Goal: Task Accomplishment & Management: Manage account settings

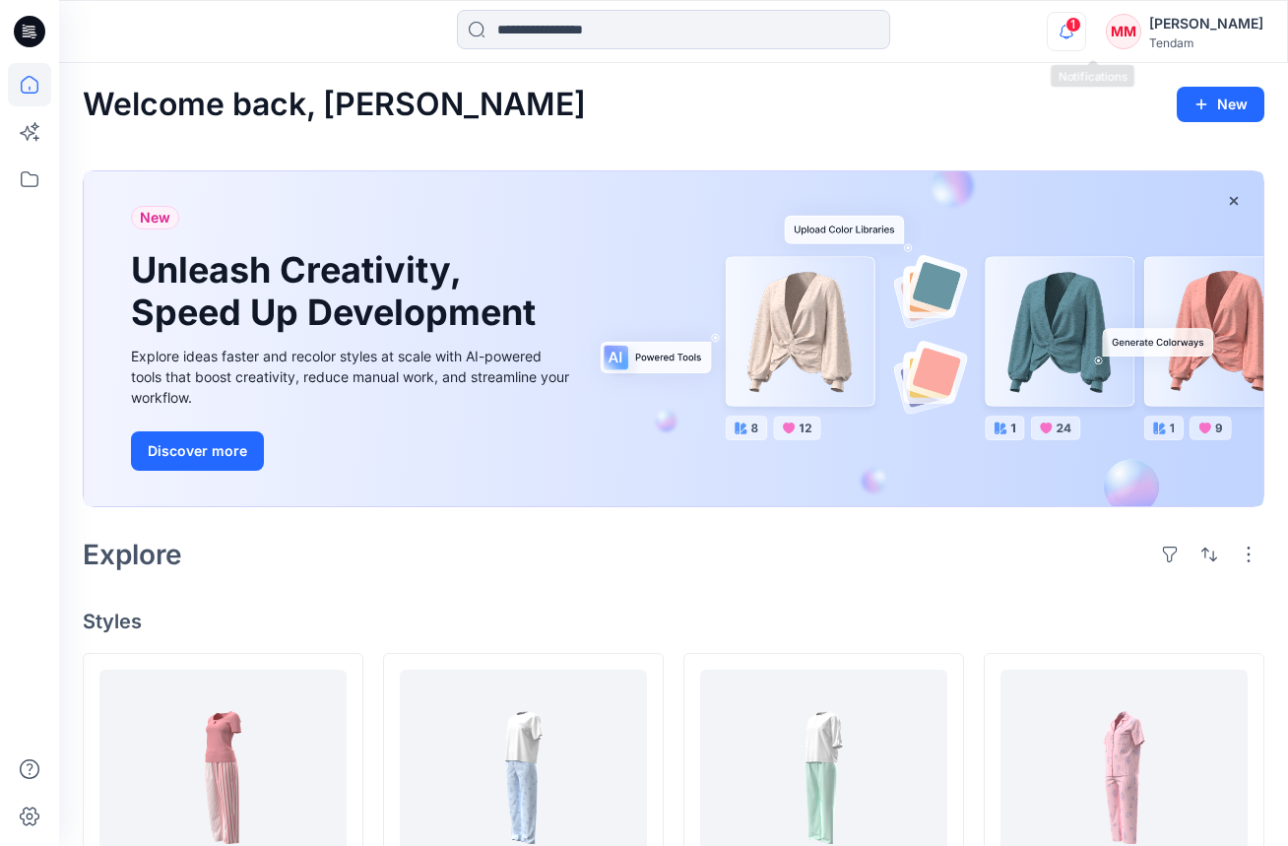
click at [1082, 30] on icon "button" at bounding box center [1066, 31] width 37 height 39
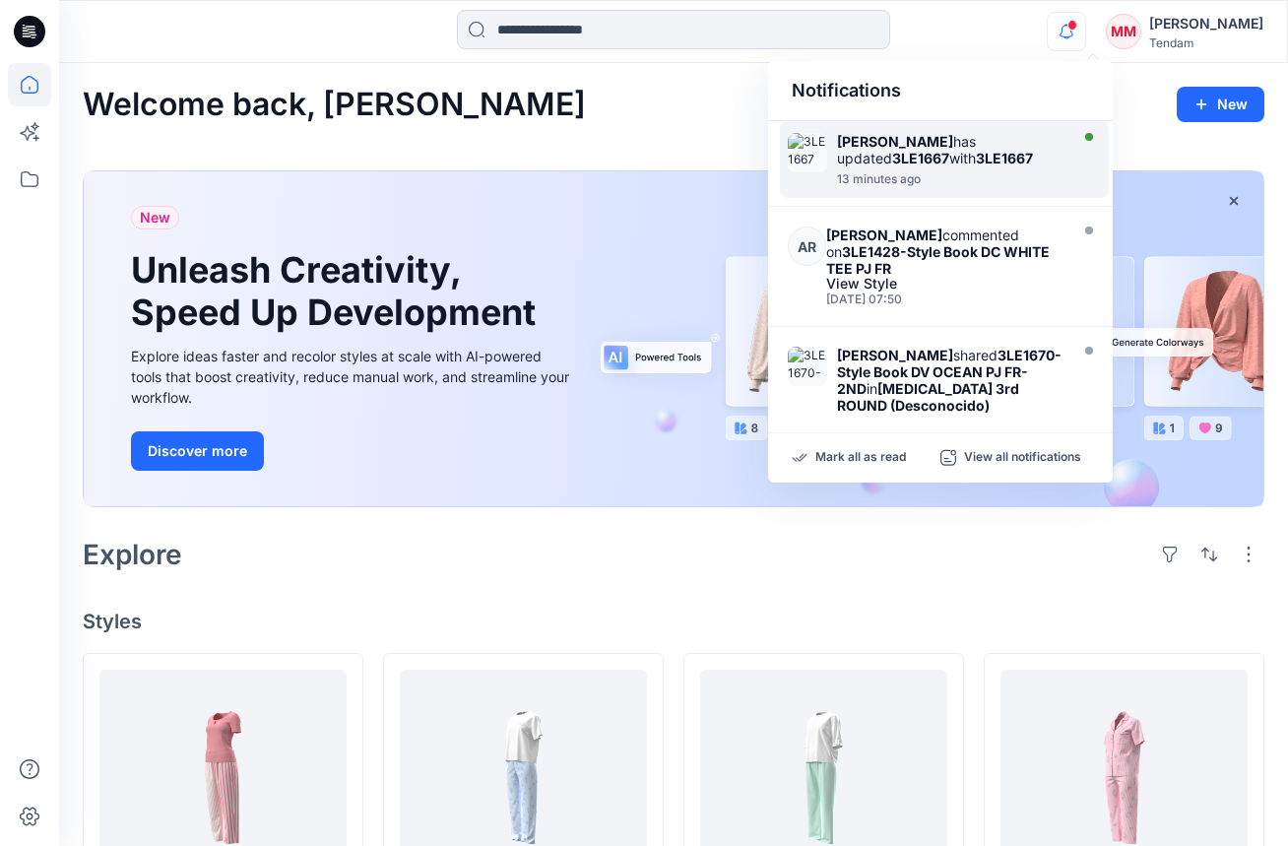
click at [930, 193] on div "[PERSON_NAME] has updated 3LE1667 with 3LE1667 13 minutes ago" at bounding box center [944, 159] width 329 height 77
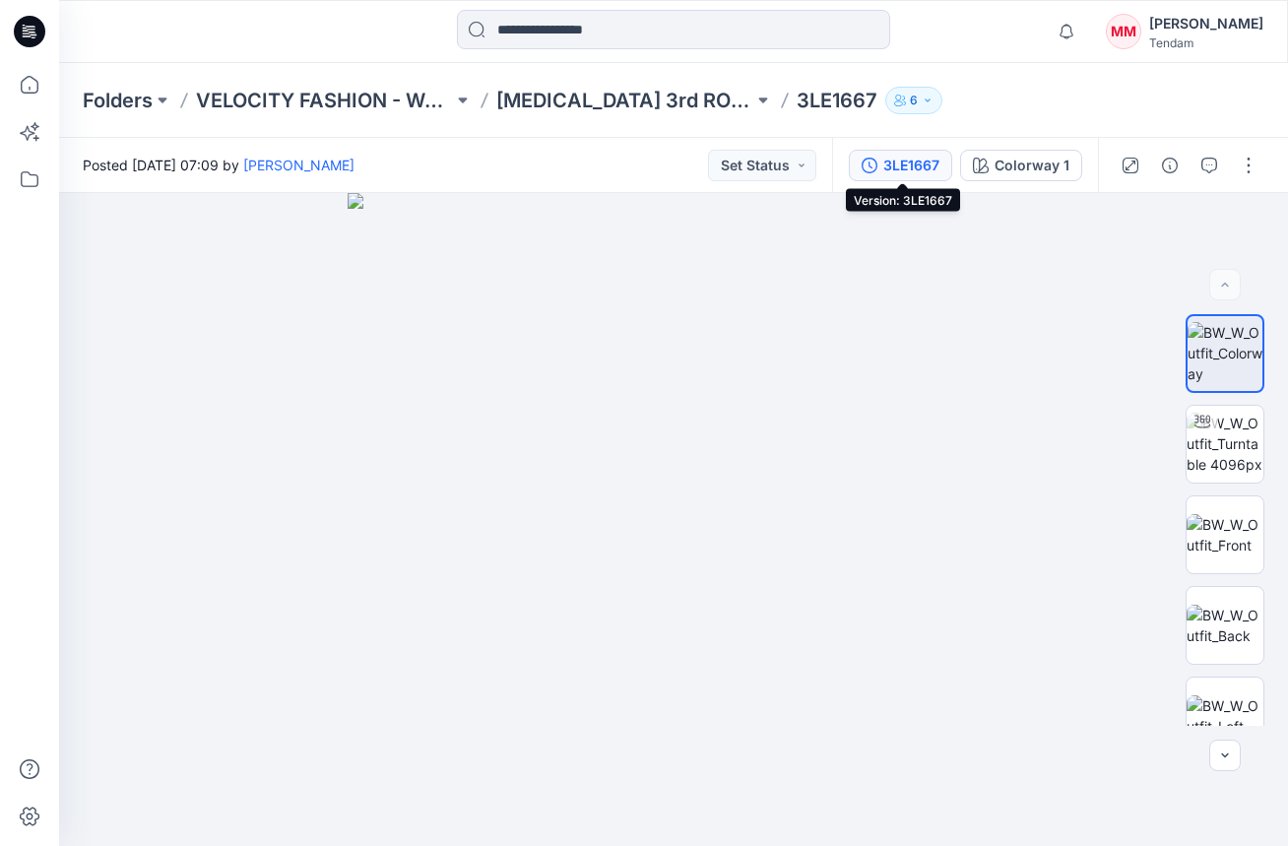
click at [901, 153] on button "3LE1667" at bounding box center [900, 166] width 103 height 32
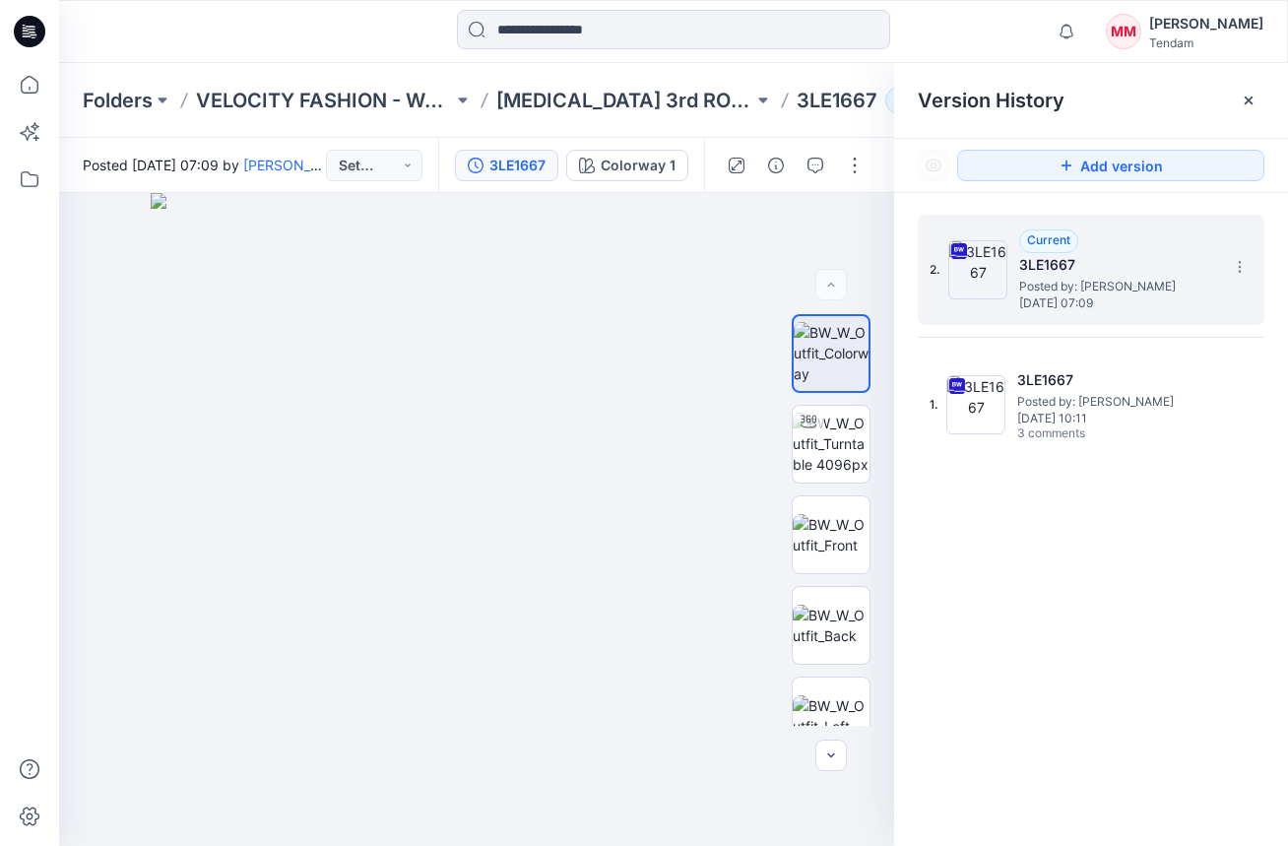
click at [1216, 270] on div "Current 3LE1667 Posted by: [PERSON_NAME] [DATE] 07:09" at bounding box center [1117, 269] width 197 height 81
click at [1239, 262] on icon at bounding box center [1239, 262] width 1 height 1
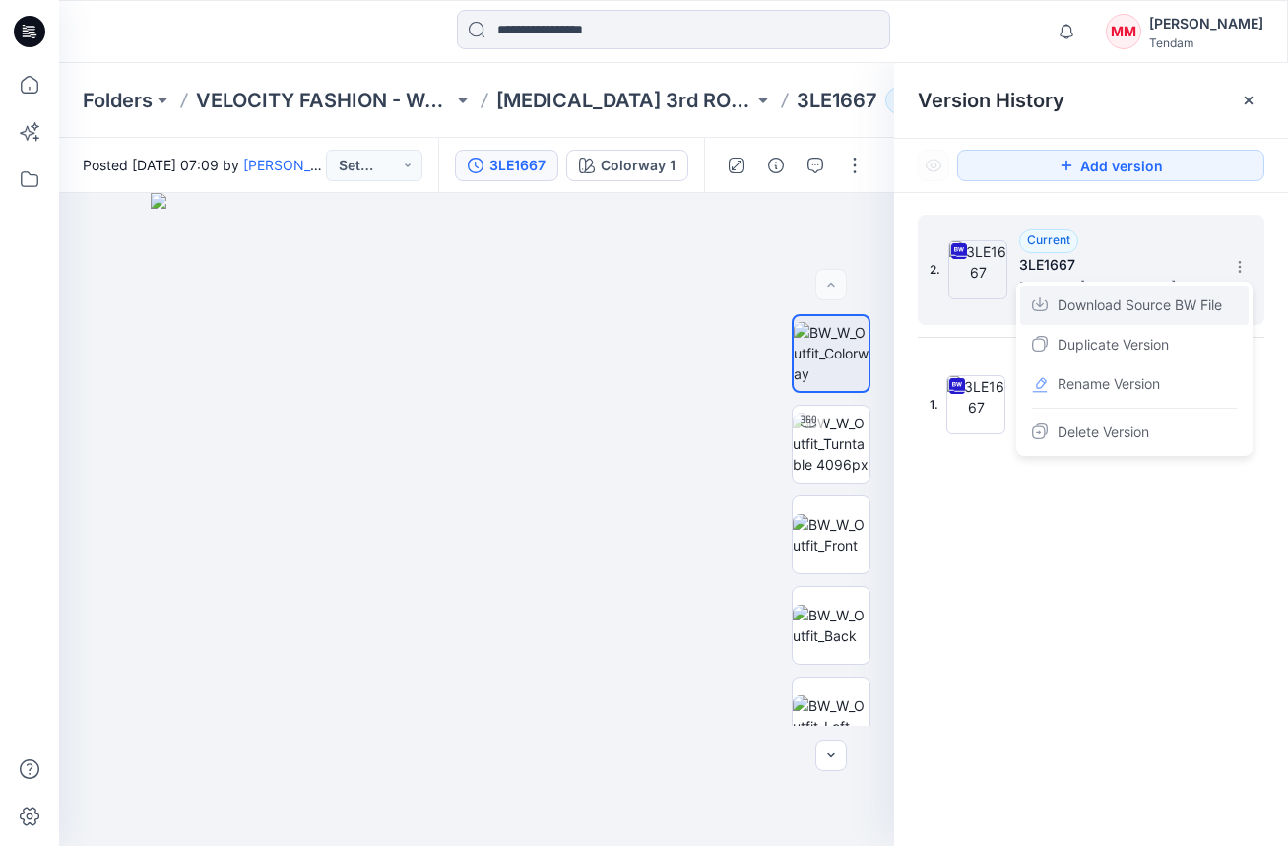
click at [1117, 306] on span "Download Source BW File" at bounding box center [1139, 305] width 164 height 24
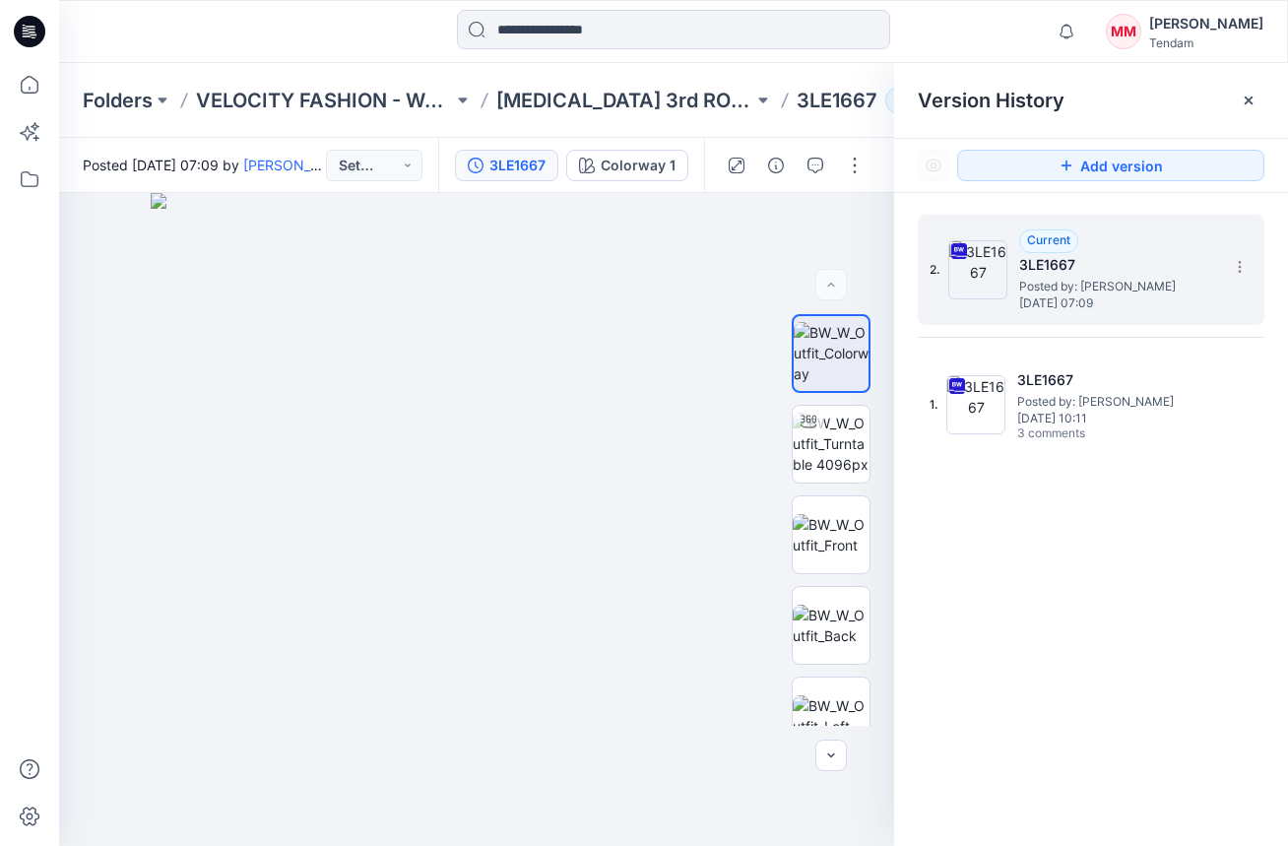
click at [1025, 31] on div "Notifications [PERSON_NAME] has updated 3LE1667 with 3LE1667 13 minutes ago AR …" at bounding box center [673, 31] width 1228 height 43
click at [1243, 275] on icon at bounding box center [1240, 267] width 16 height 16
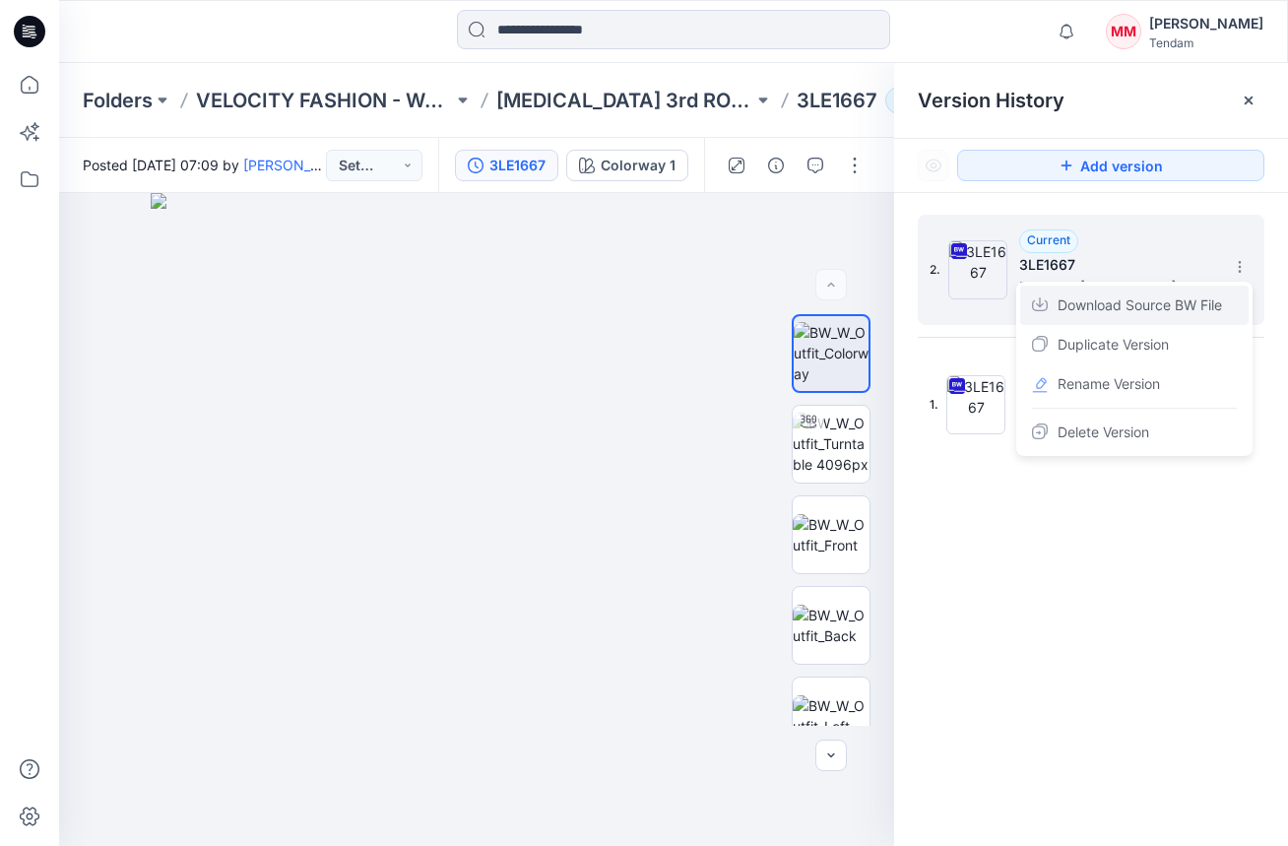
click at [1111, 303] on span "Download Source BW File" at bounding box center [1139, 305] width 164 height 24
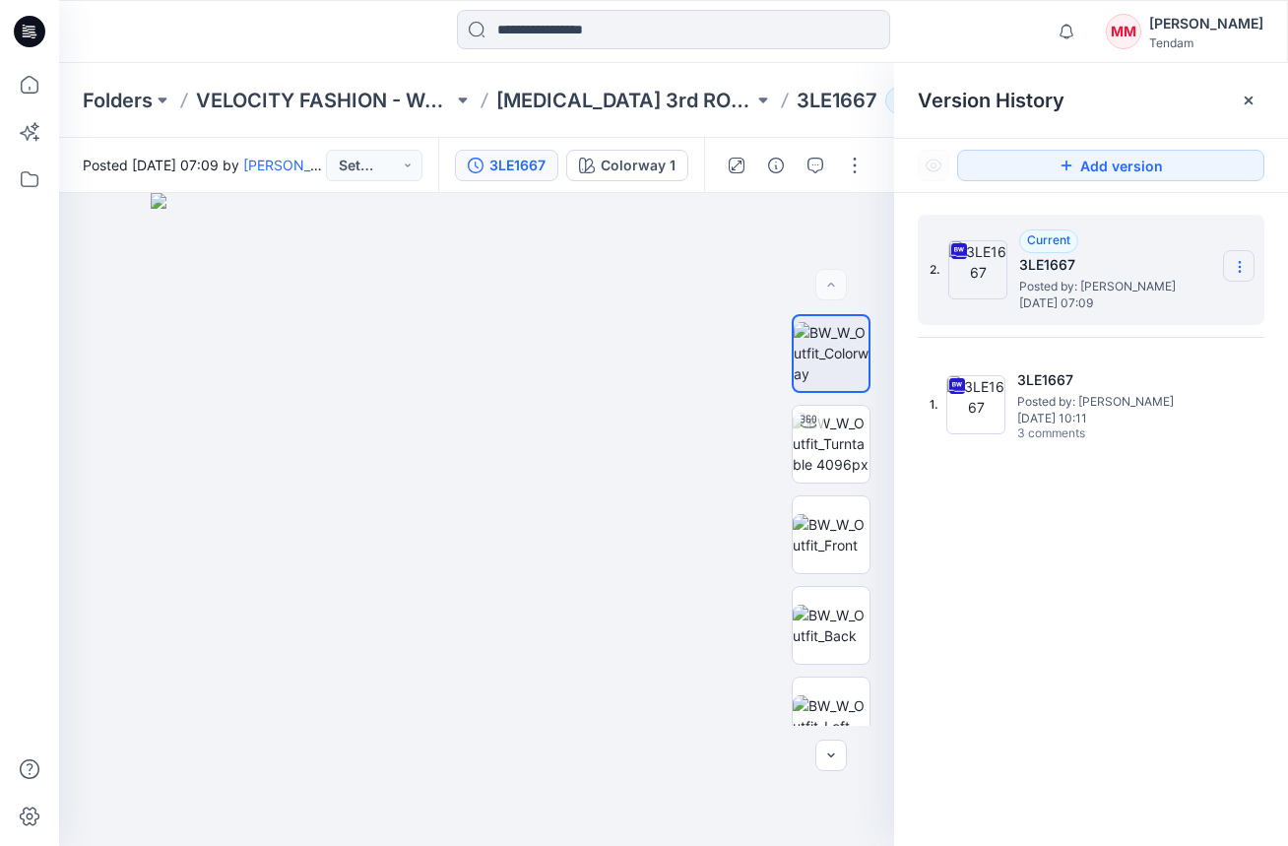
click at [1241, 264] on icon at bounding box center [1240, 267] width 16 height 16
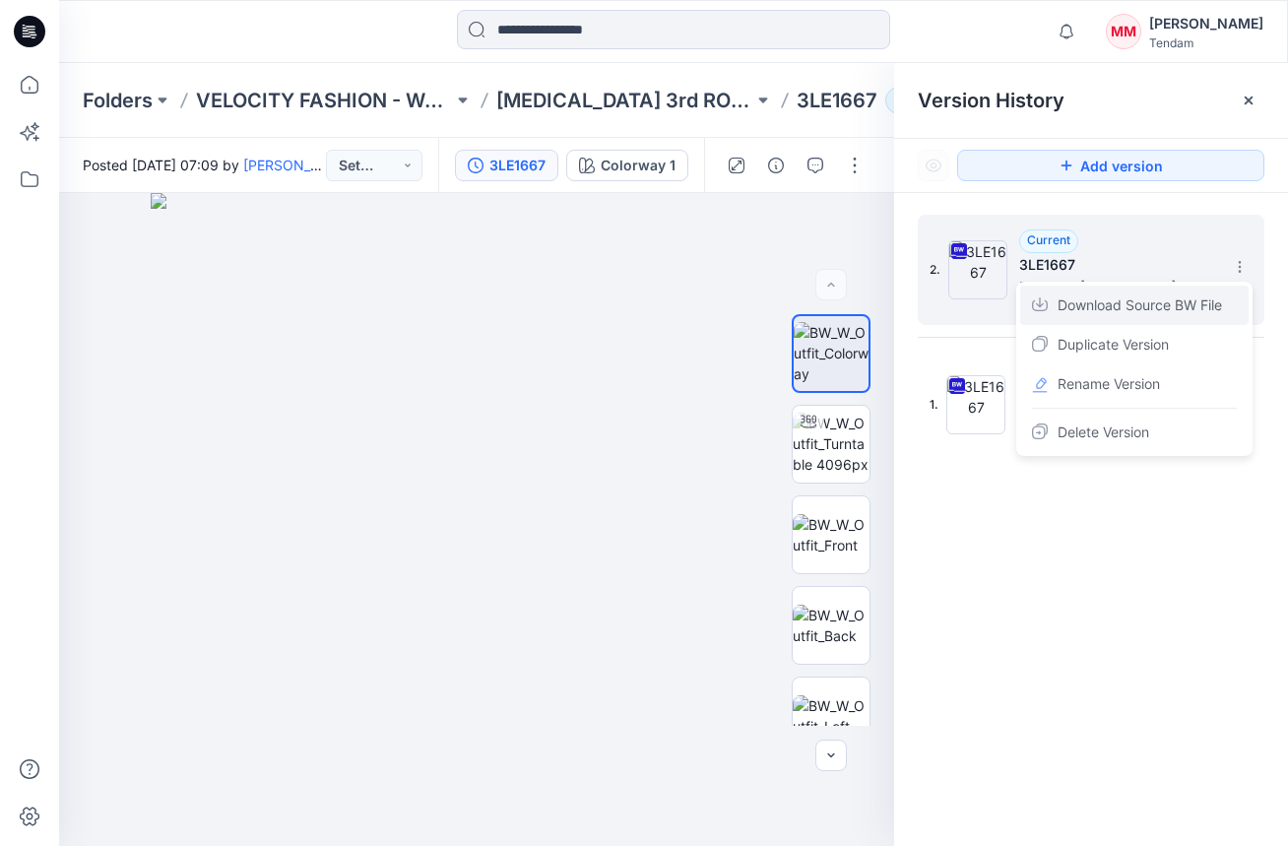
click at [1137, 305] on span "Download Source BW File" at bounding box center [1139, 305] width 164 height 24
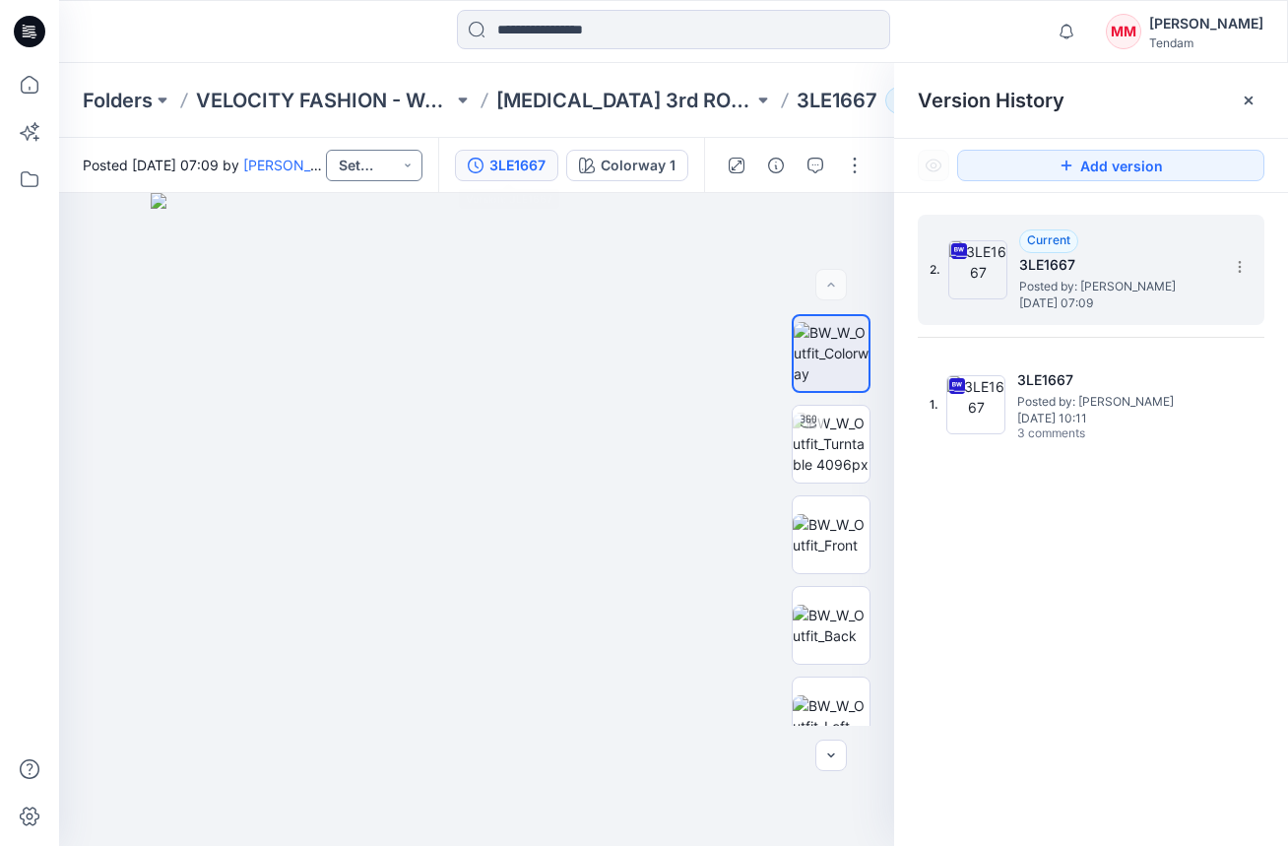
click at [415, 164] on button "Set Status" at bounding box center [374, 166] width 96 height 32
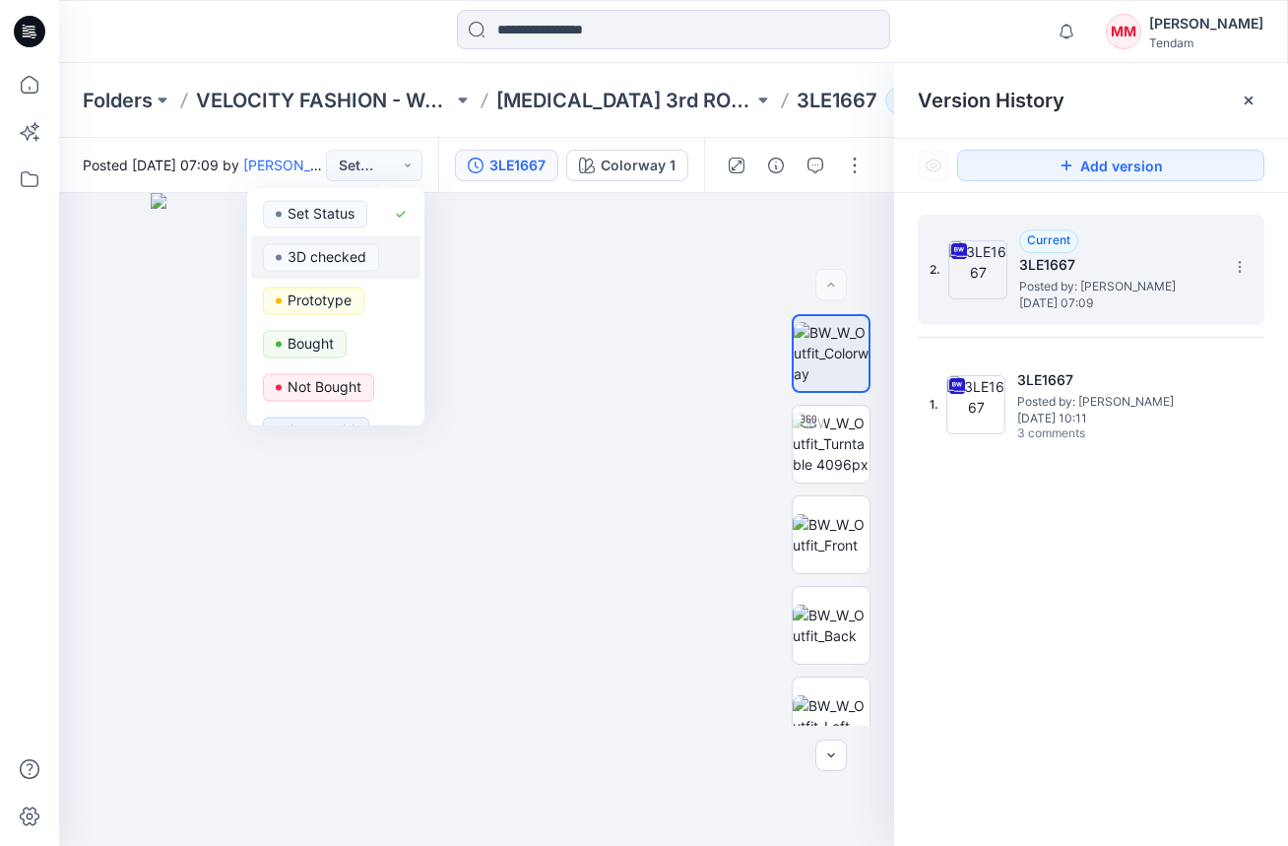
click at [347, 269] on p "3D checked" at bounding box center [326, 257] width 79 height 26
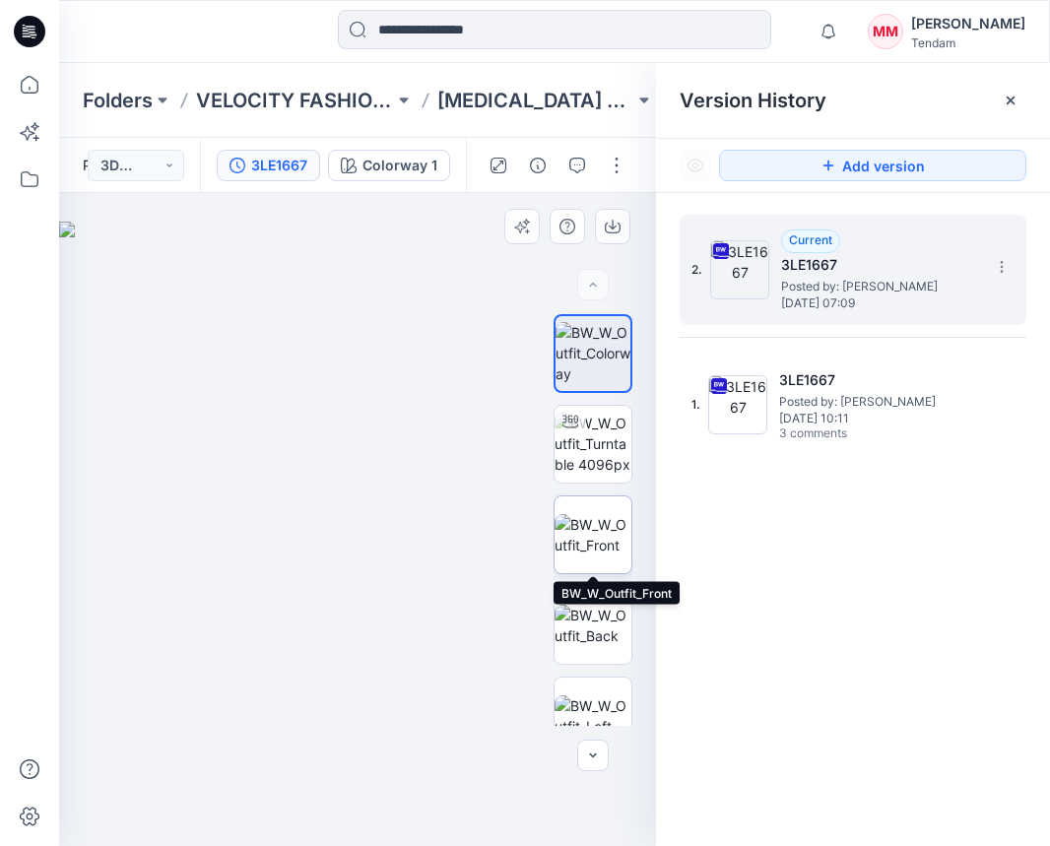
click at [602, 529] on img at bounding box center [592, 534] width 77 height 41
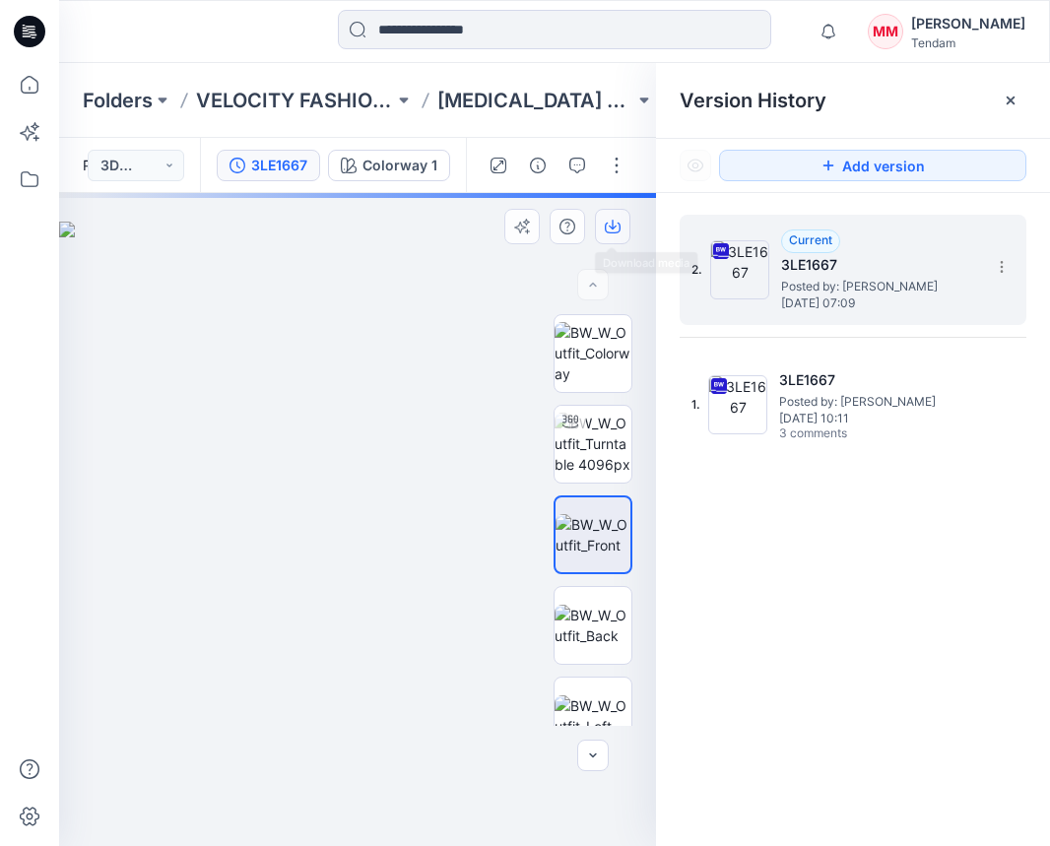
click at [618, 224] on icon "button" at bounding box center [613, 227] width 16 height 16
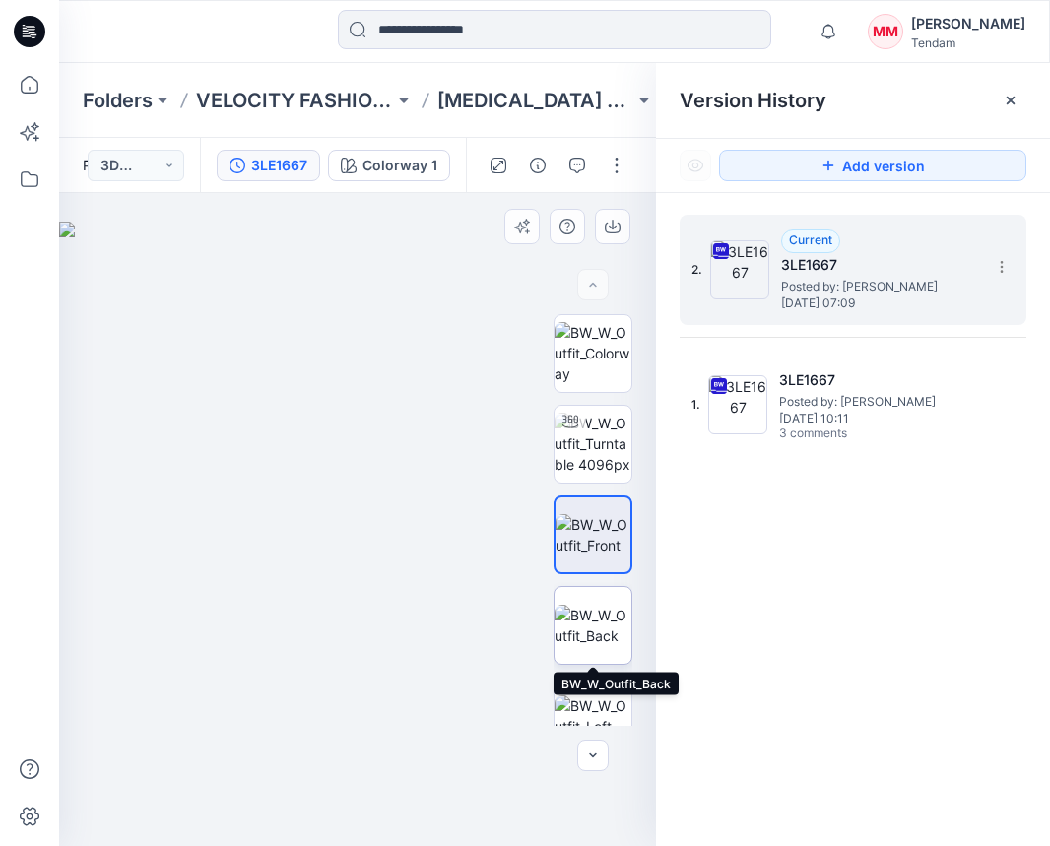
click at [606, 627] on img at bounding box center [592, 625] width 77 height 41
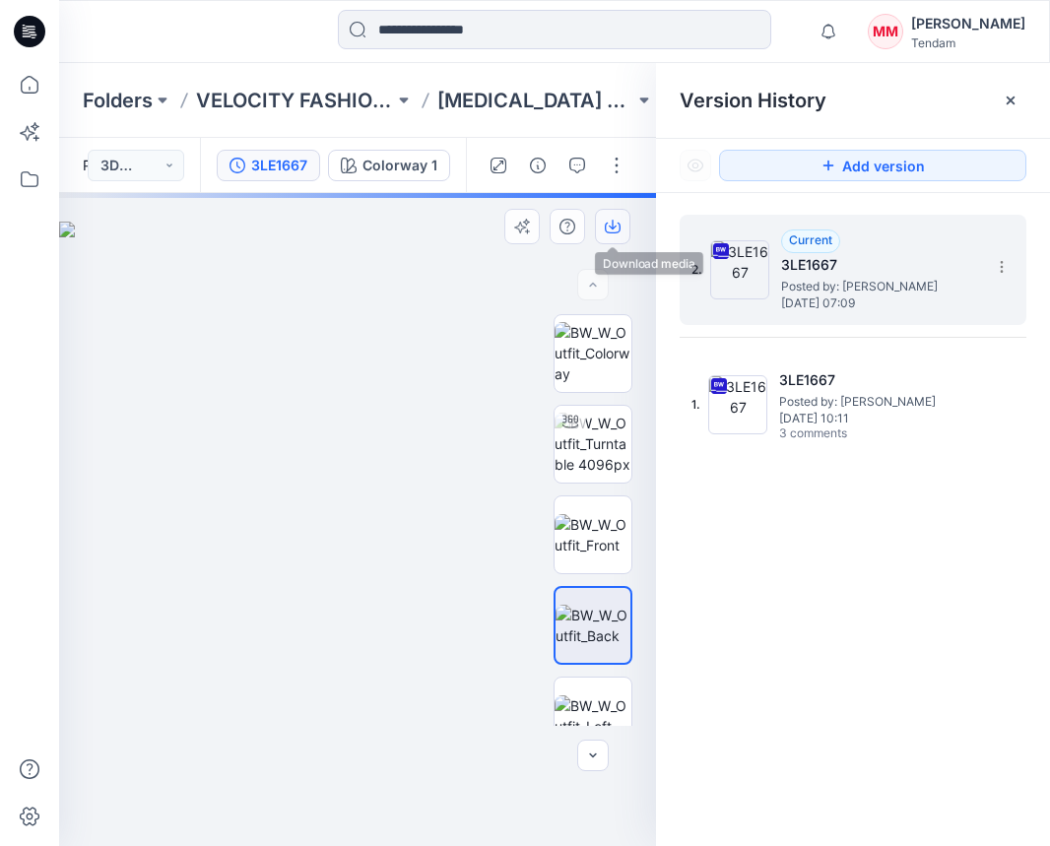
click at [600, 230] on button "button" at bounding box center [612, 226] width 35 height 35
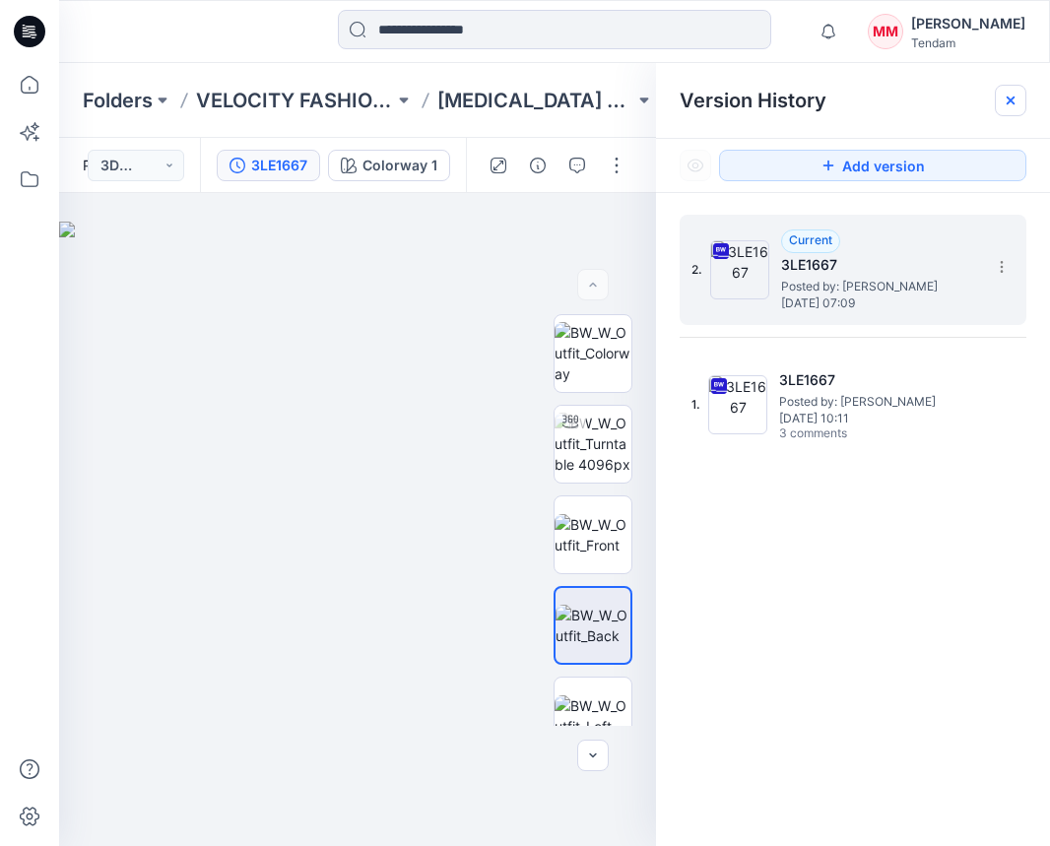
click at [1012, 94] on icon at bounding box center [1010, 101] width 16 height 16
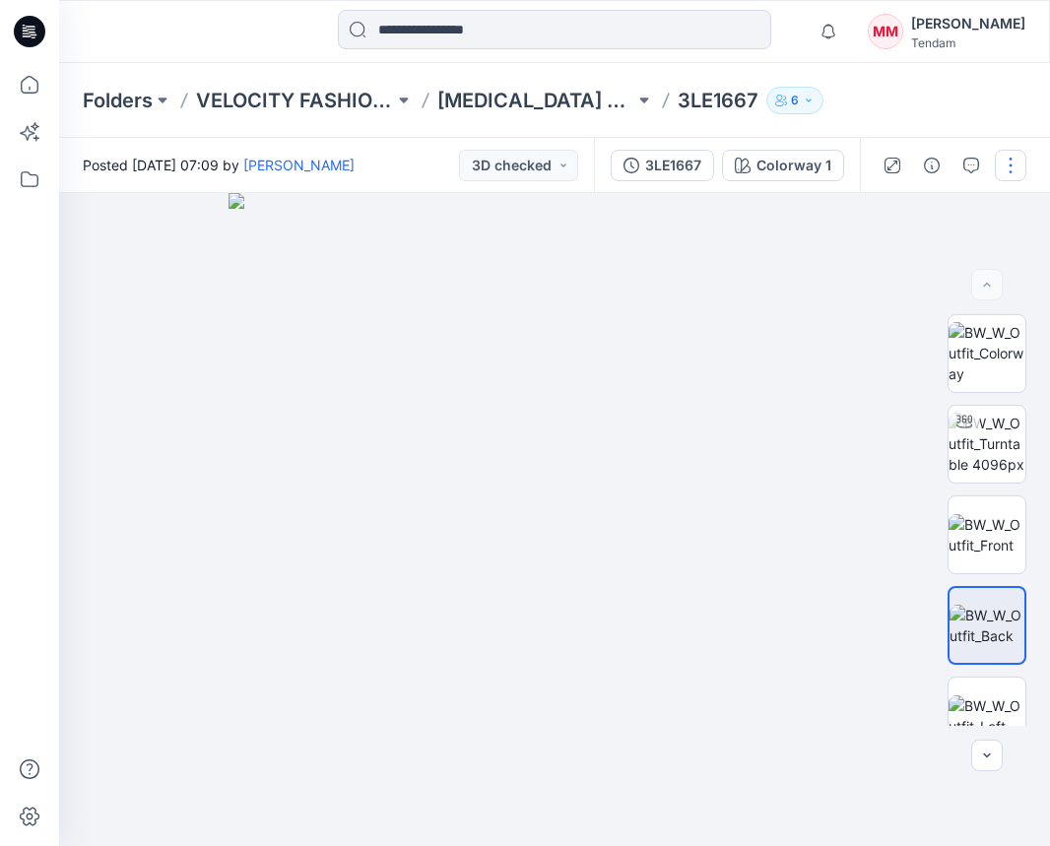
click at [1012, 161] on button "button" at bounding box center [1010, 166] width 32 height 32
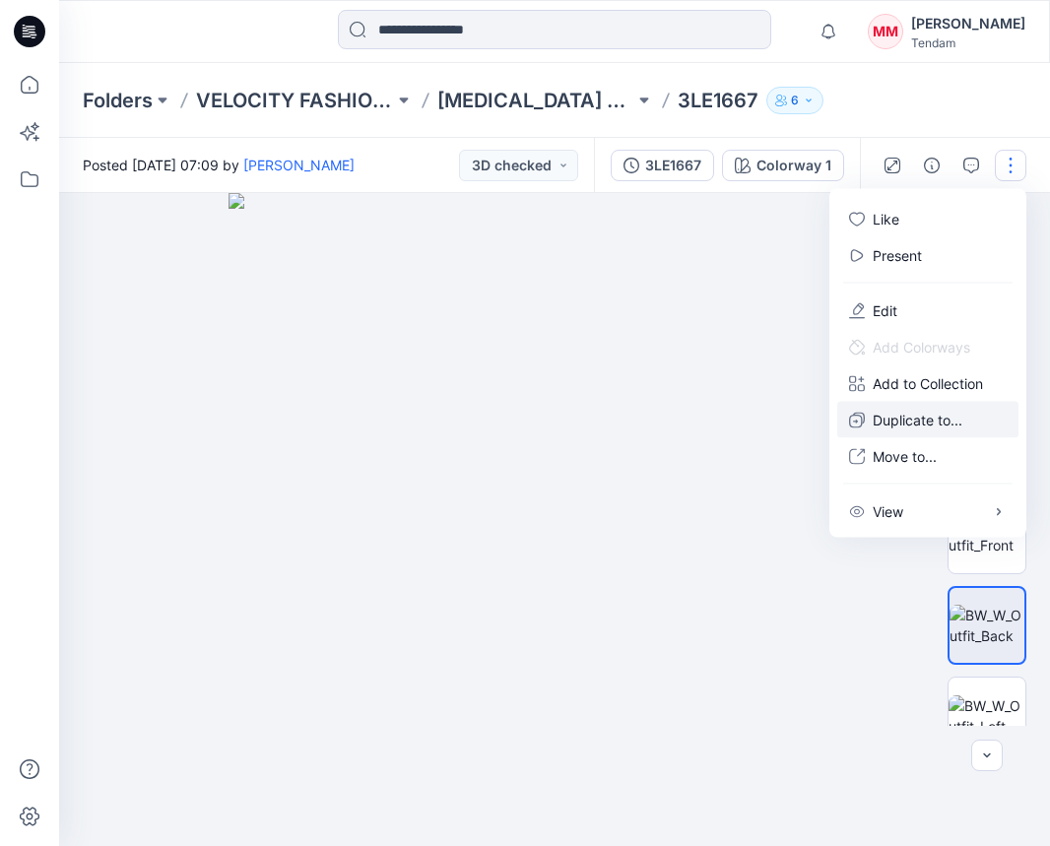
click at [933, 423] on p "Duplicate to..." at bounding box center [917, 420] width 90 height 21
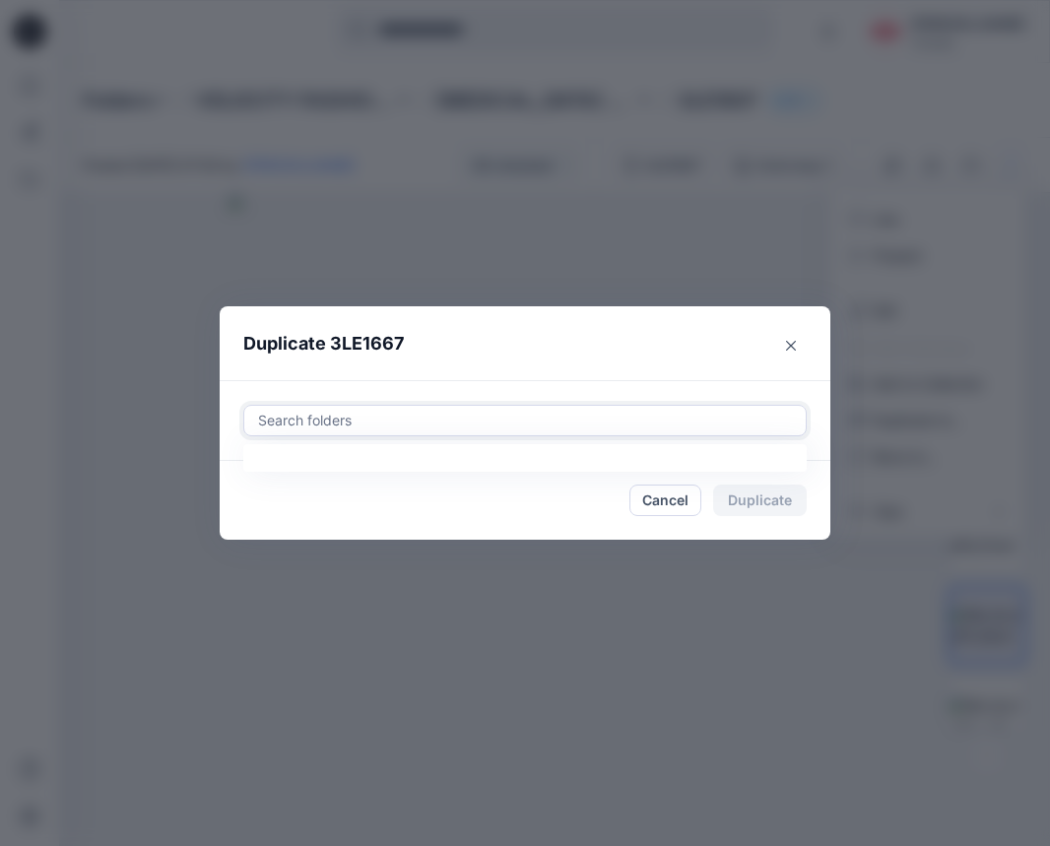
click at [534, 424] on div at bounding box center [525, 421] width 538 height 24
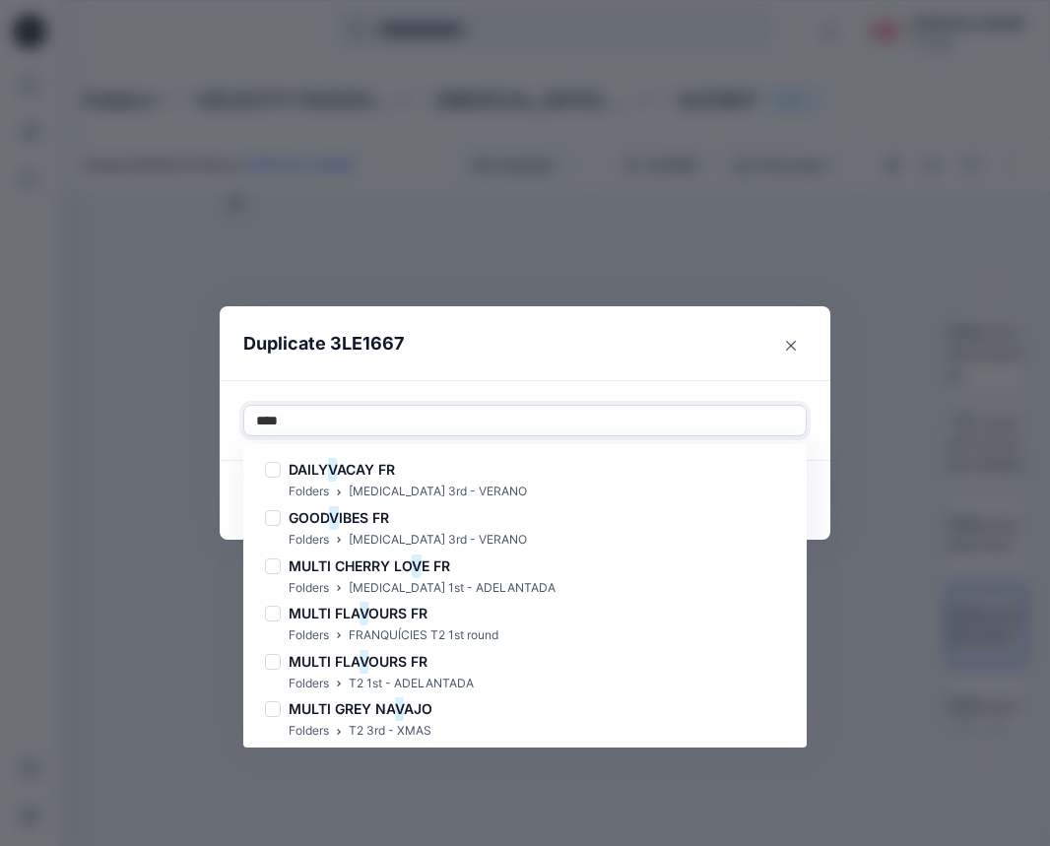
type input "*****"
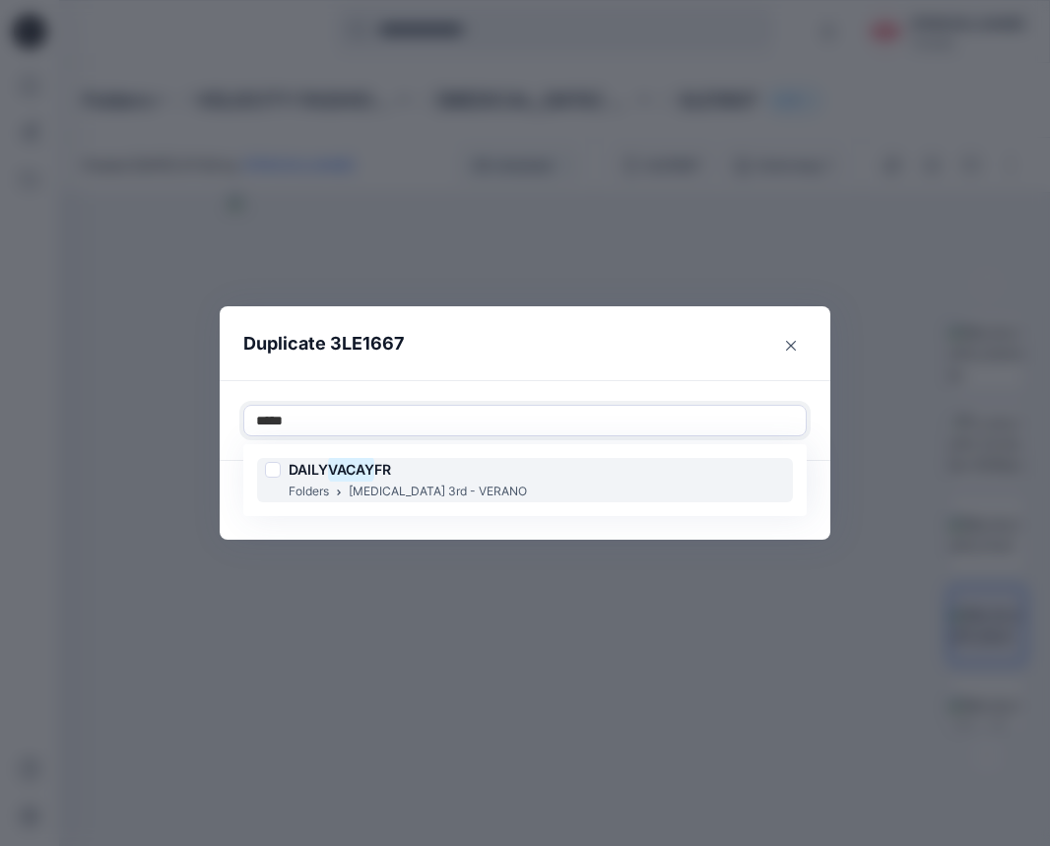
click at [444, 474] on div "DAILY VACAY FR" at bounding box center [396, 470] width 262 height 24
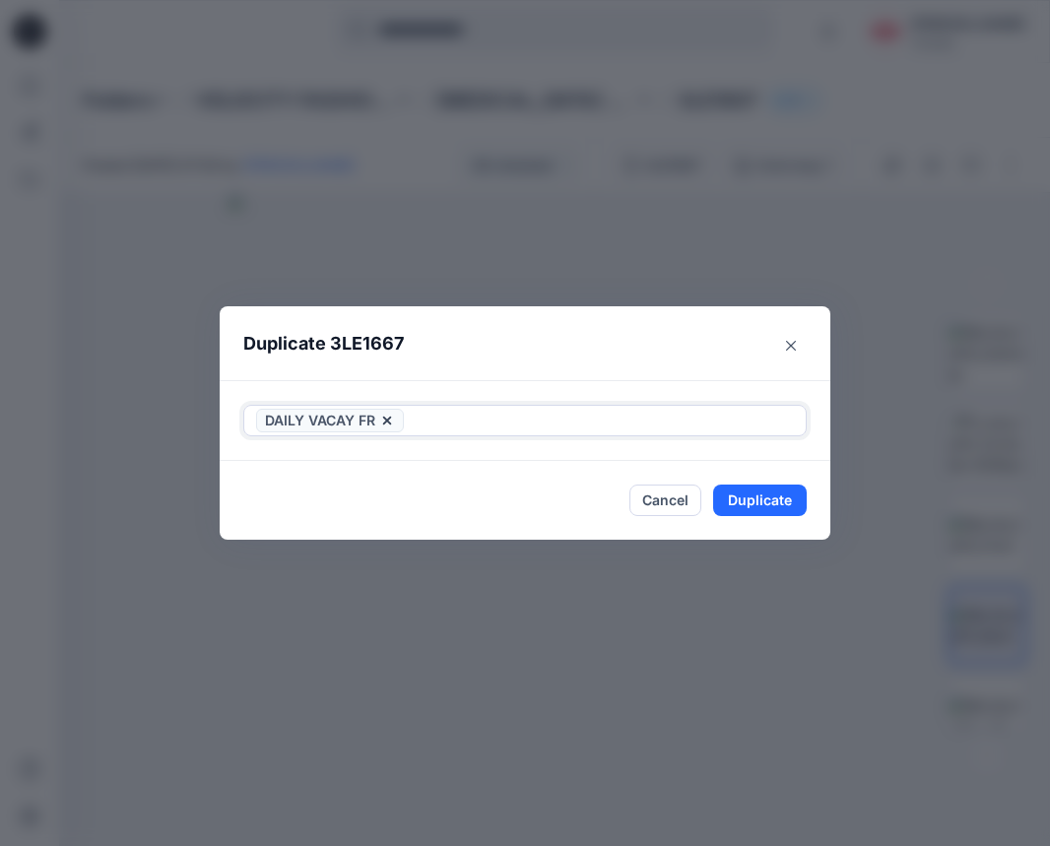
click at [512, 414] on div at bounding box center [601, 421] width 386 height 24
click at [781, 503] on button "Duplicate" at bounding box center [760, 500] width 94 height 32
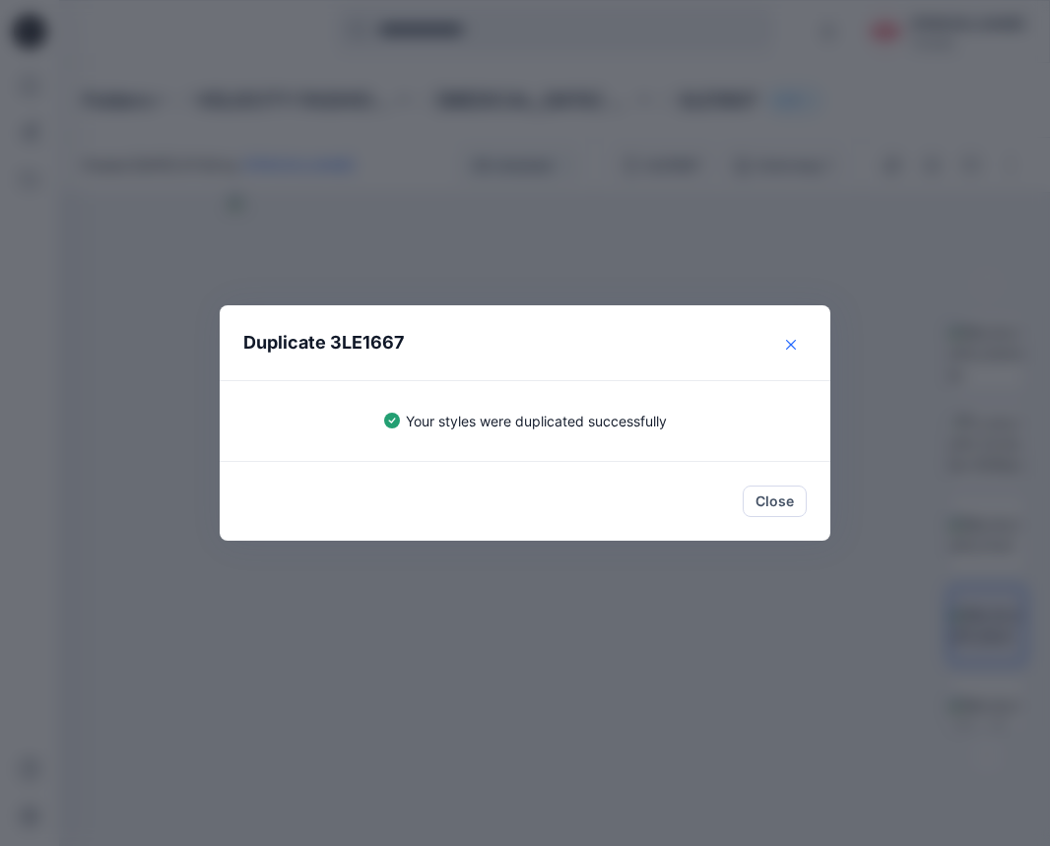
click at [784, 332] on button "Close" at bounding box center [791, 345] width 32 height 32
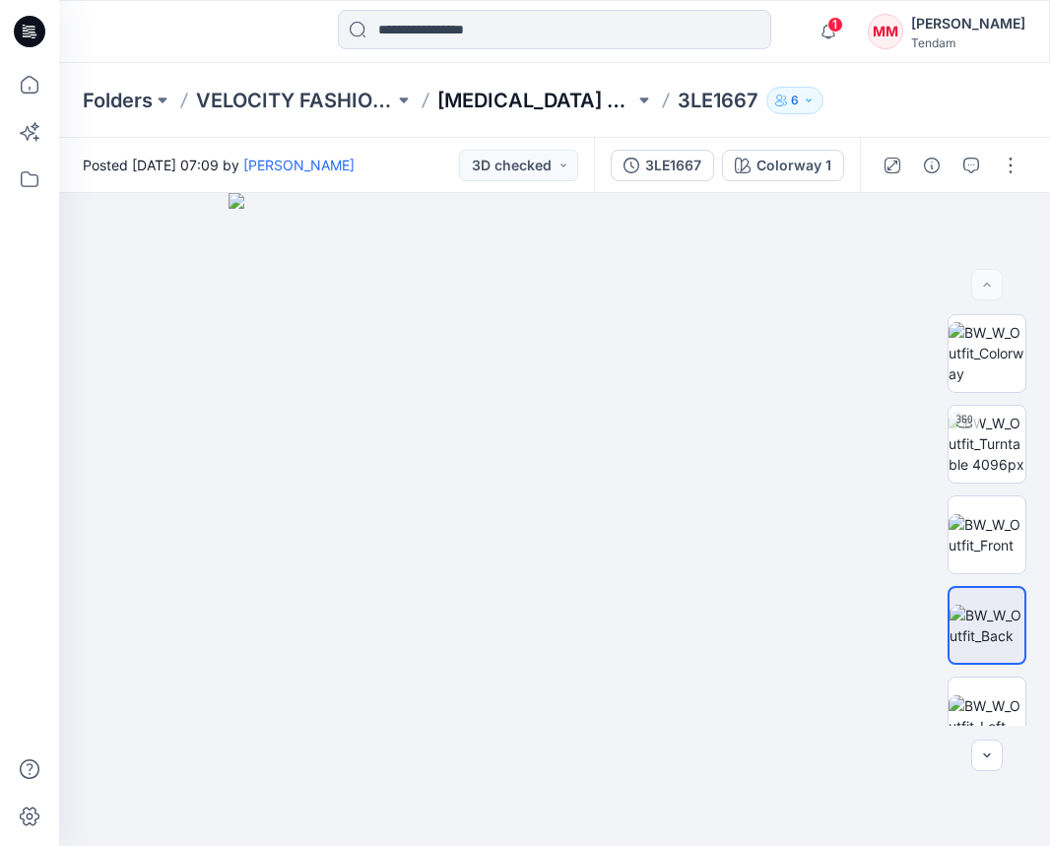
click at [531, 101] on p "[MEDICAL_DATA] 3rd ROUND" at bounding box center [536, 101] width 198 height 28
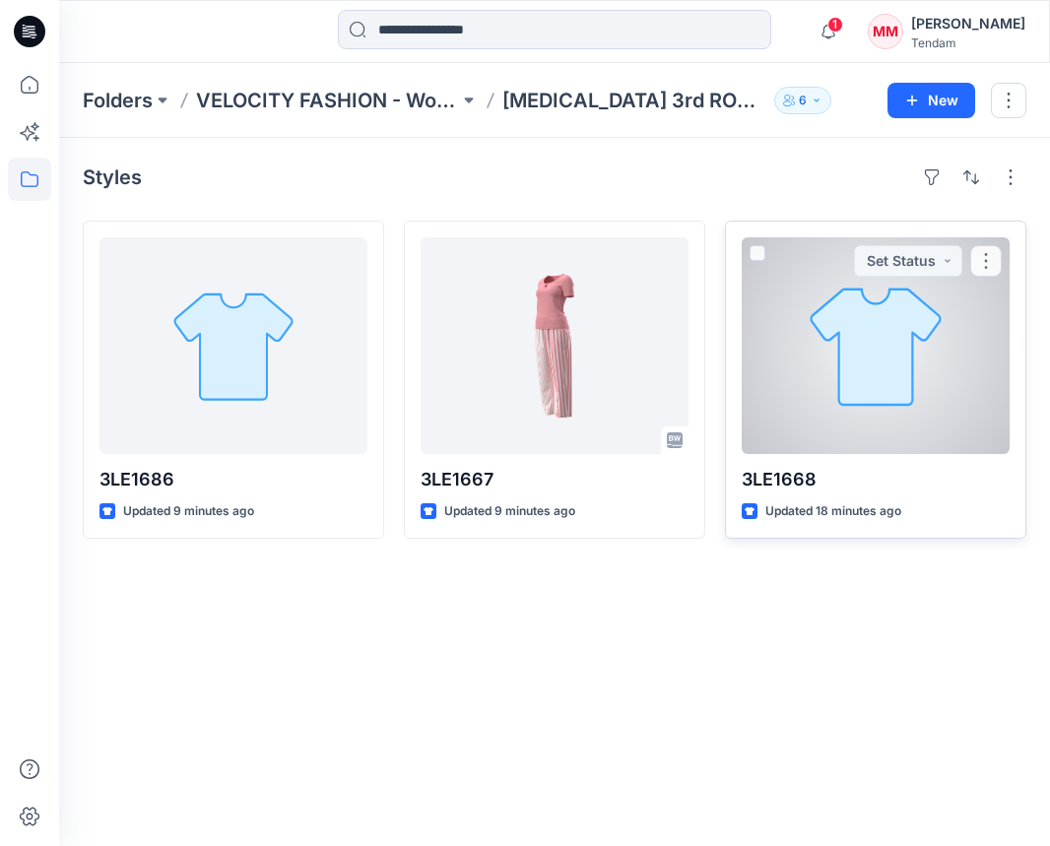
click at [806, 380] on div at bounding box center [875, 345] width 268 height 217
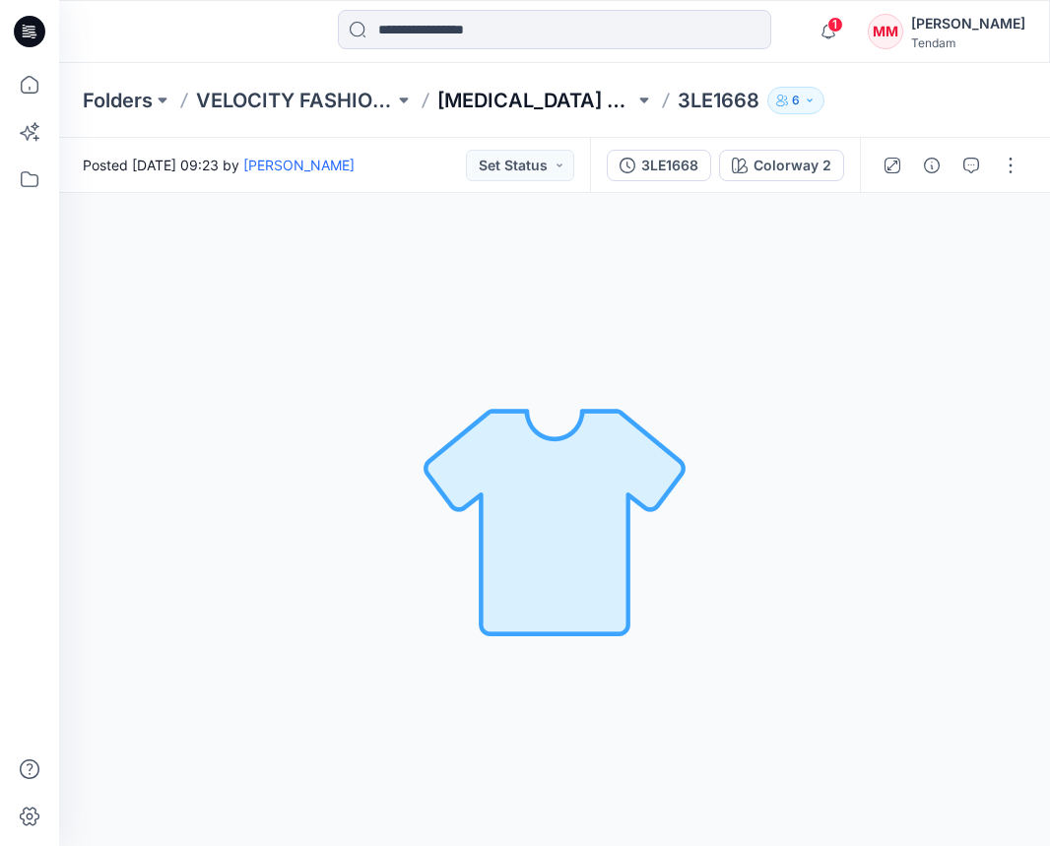
click at [506, 99] on p "[MEDICAL_DATA] 3rd ROUND" at bounding box center [536, 101] width 198 height 28
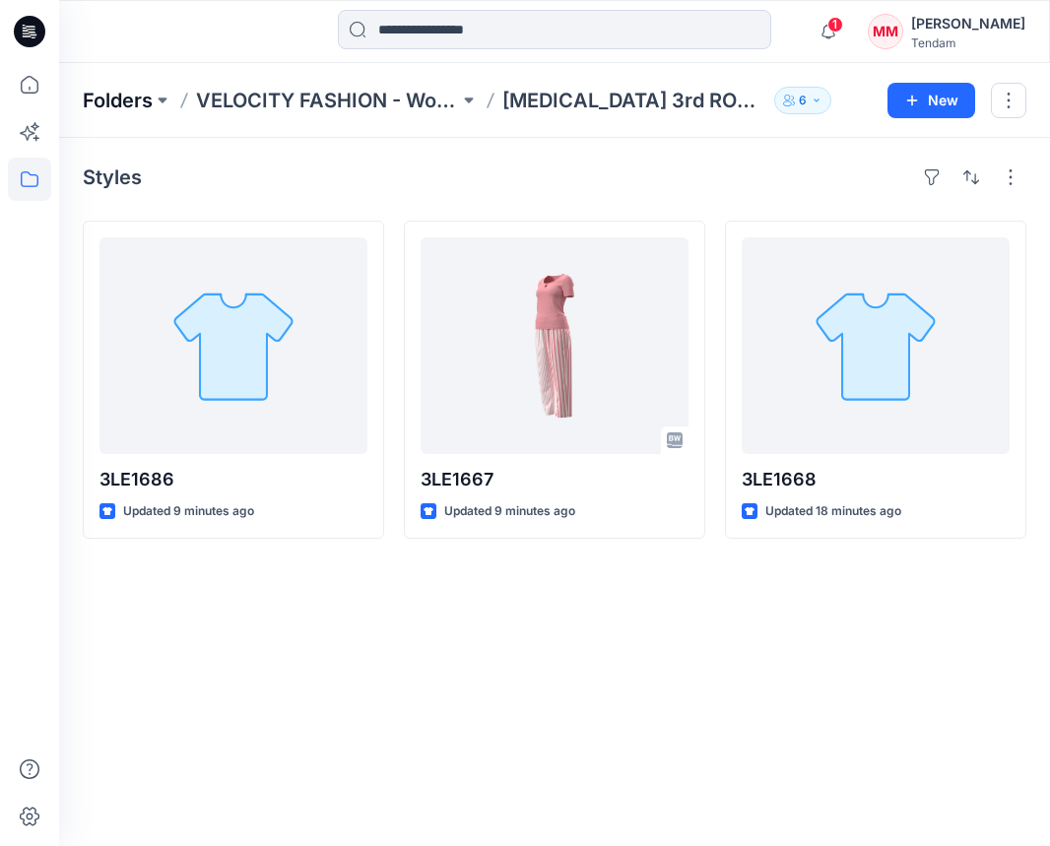
click at [102, 91] on p "Folders" at bounding box center [118, 101] width 70 height 28
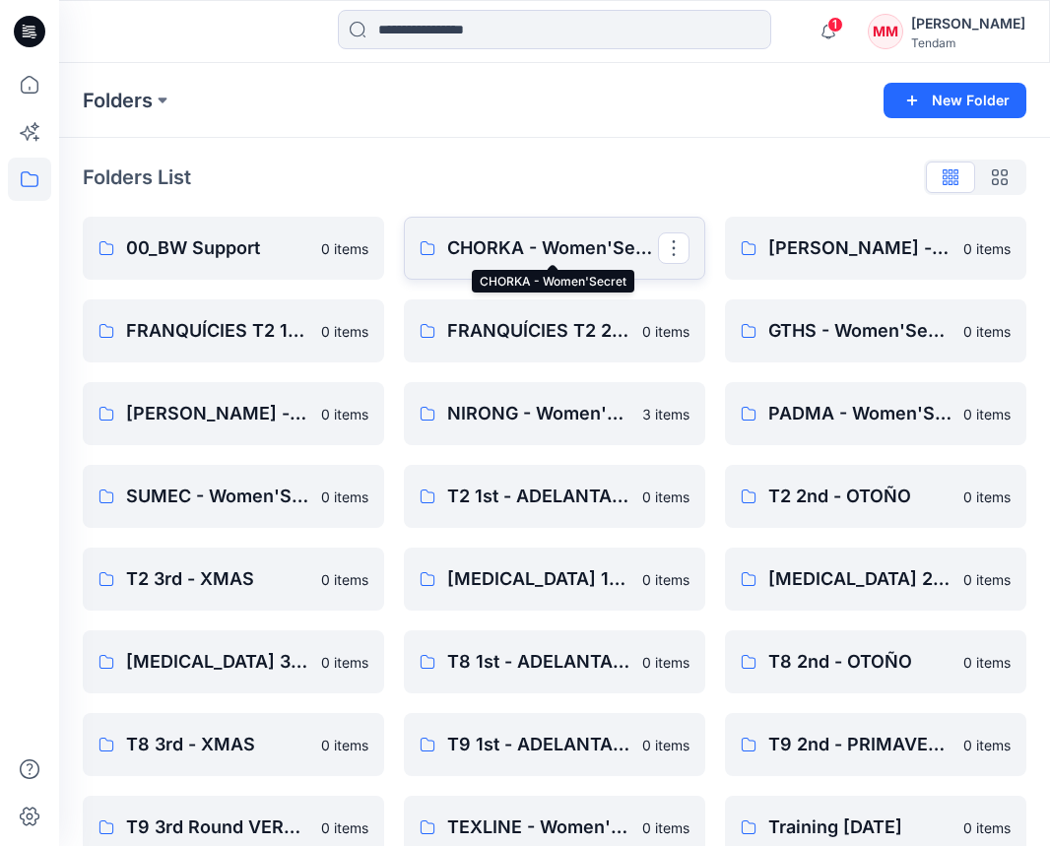
click at [531, 236] on p "CHORKA - Women'Secret" at bounding box center [552, 248] width 211 height 28
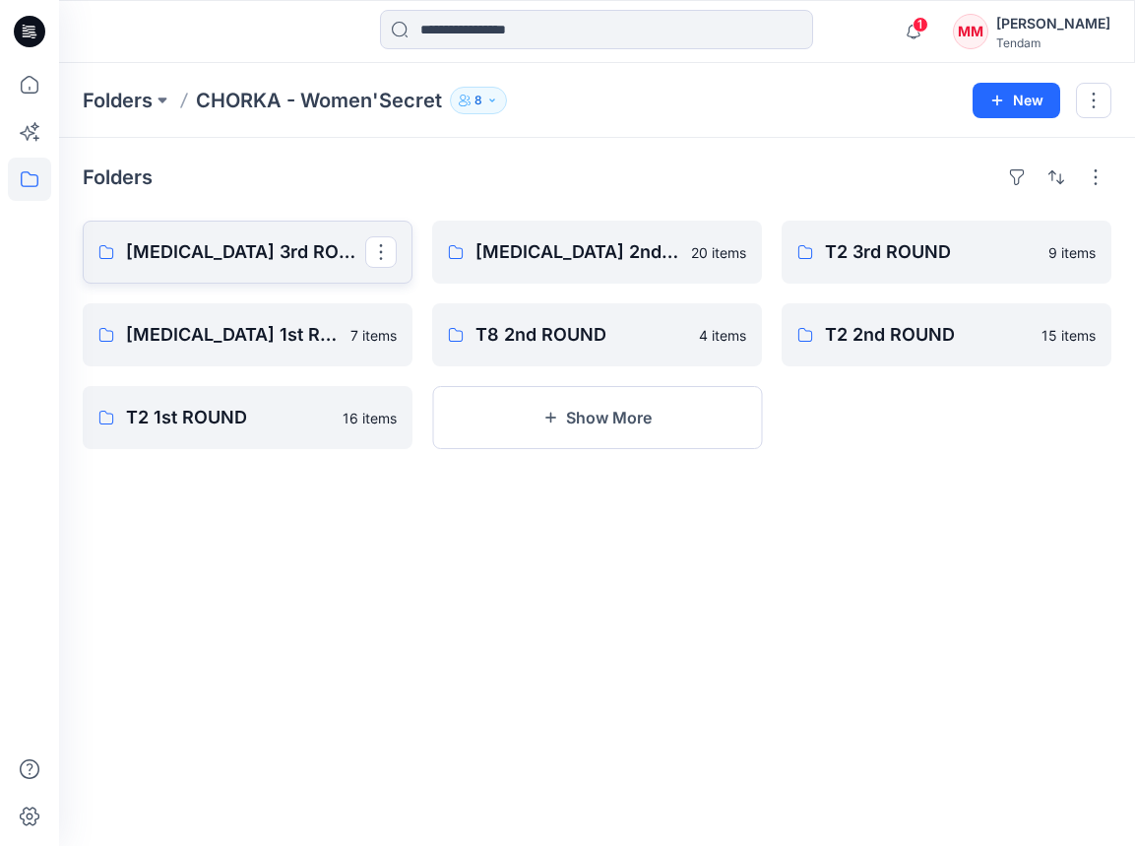
click at [228, 250] on p "[MEDICAL_DATA] 3rd ROUND" at bounding box center [245, 252] width 239 height 28
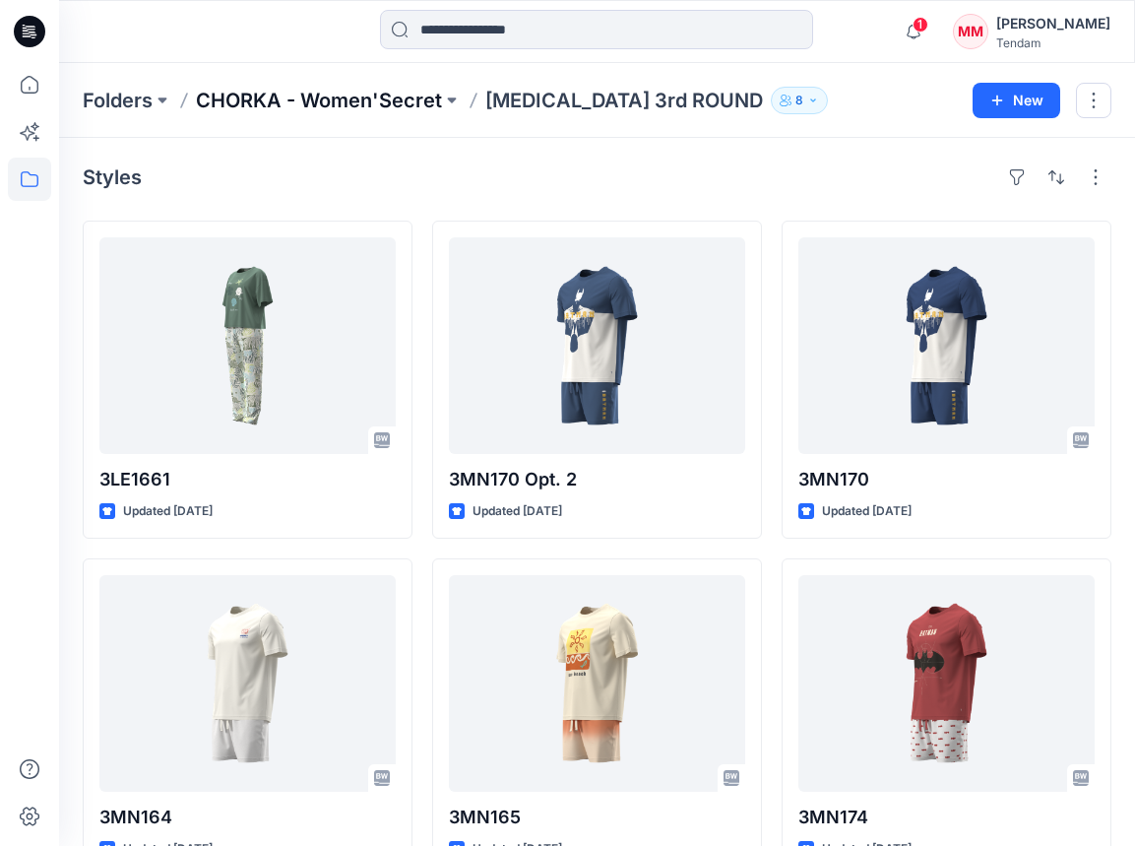
click at [239, 87] on p "CHORKA - Women'Secret" at bounding box center [319, 101] width 246 height 28
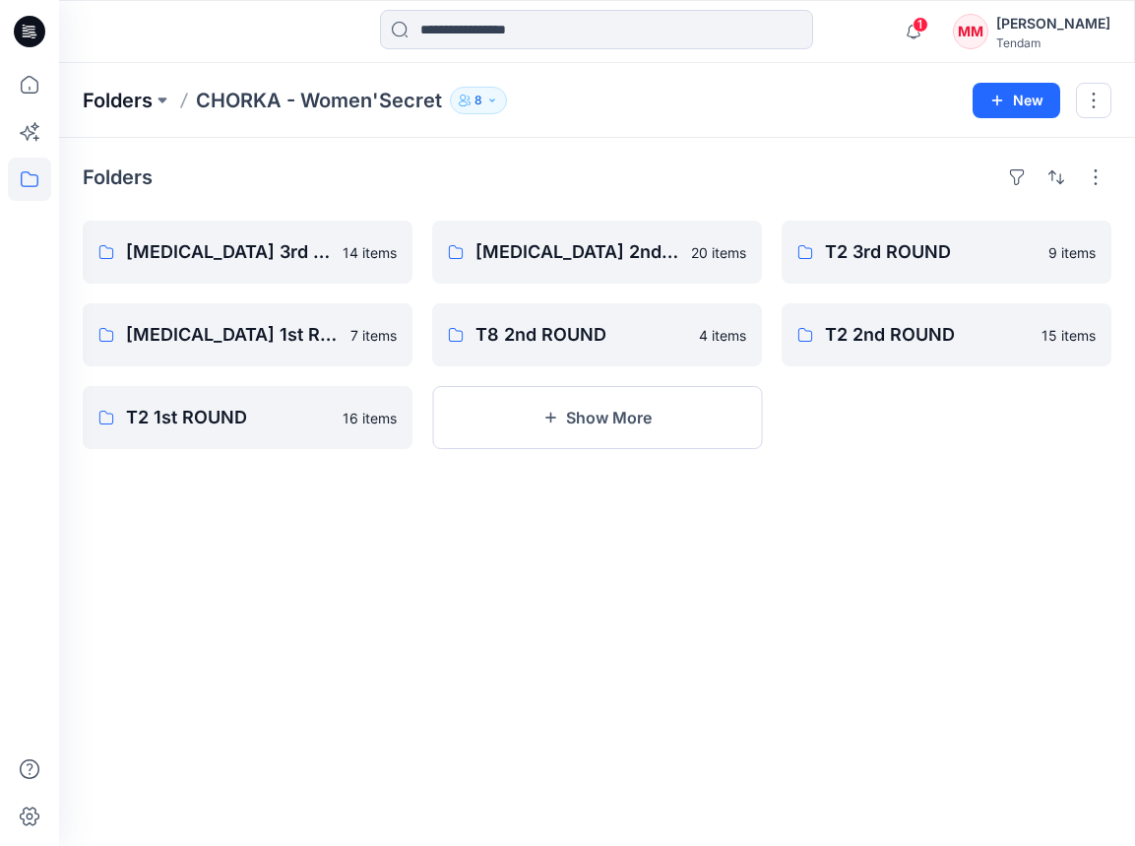
click at [121, 97] on p "Folders" at bounding box center [118, 101] width 70 height 28
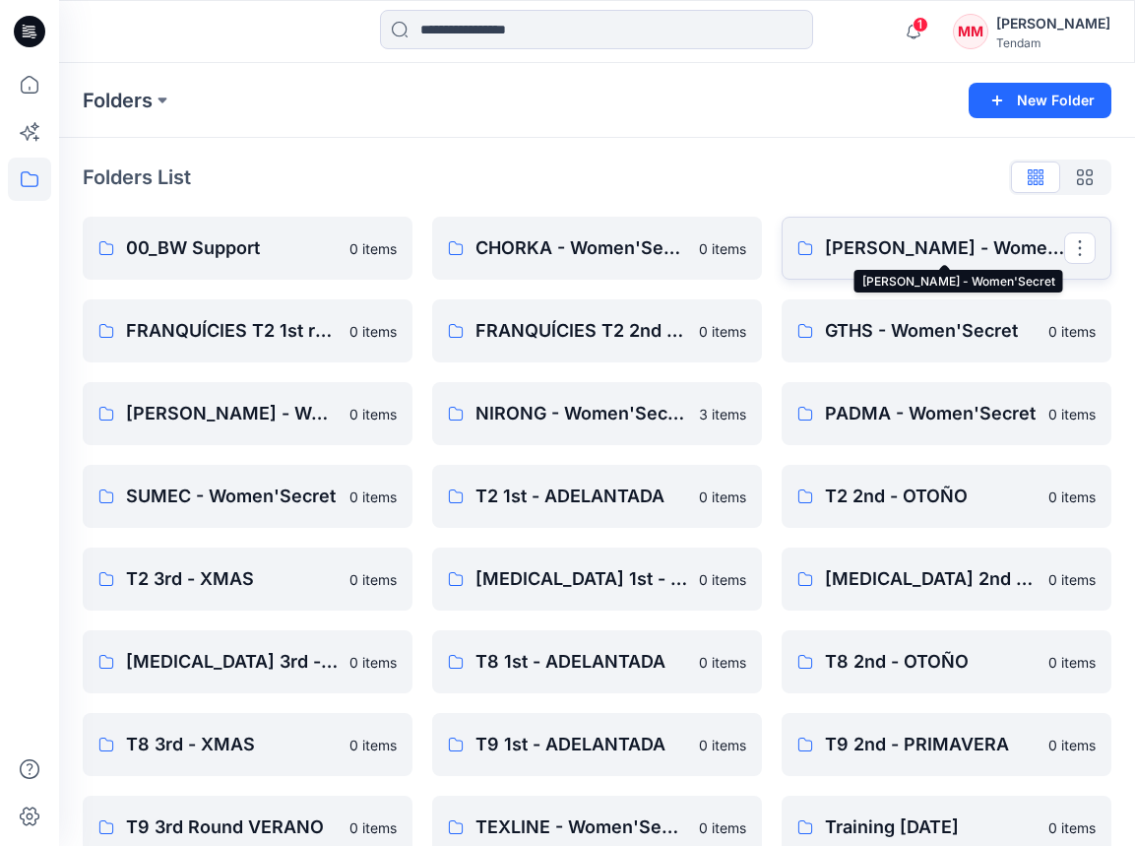
click at [895, 241] on p "[PERSON_NAME] - Women'Secret" at bounding box center [944, 248] width 239 height 28
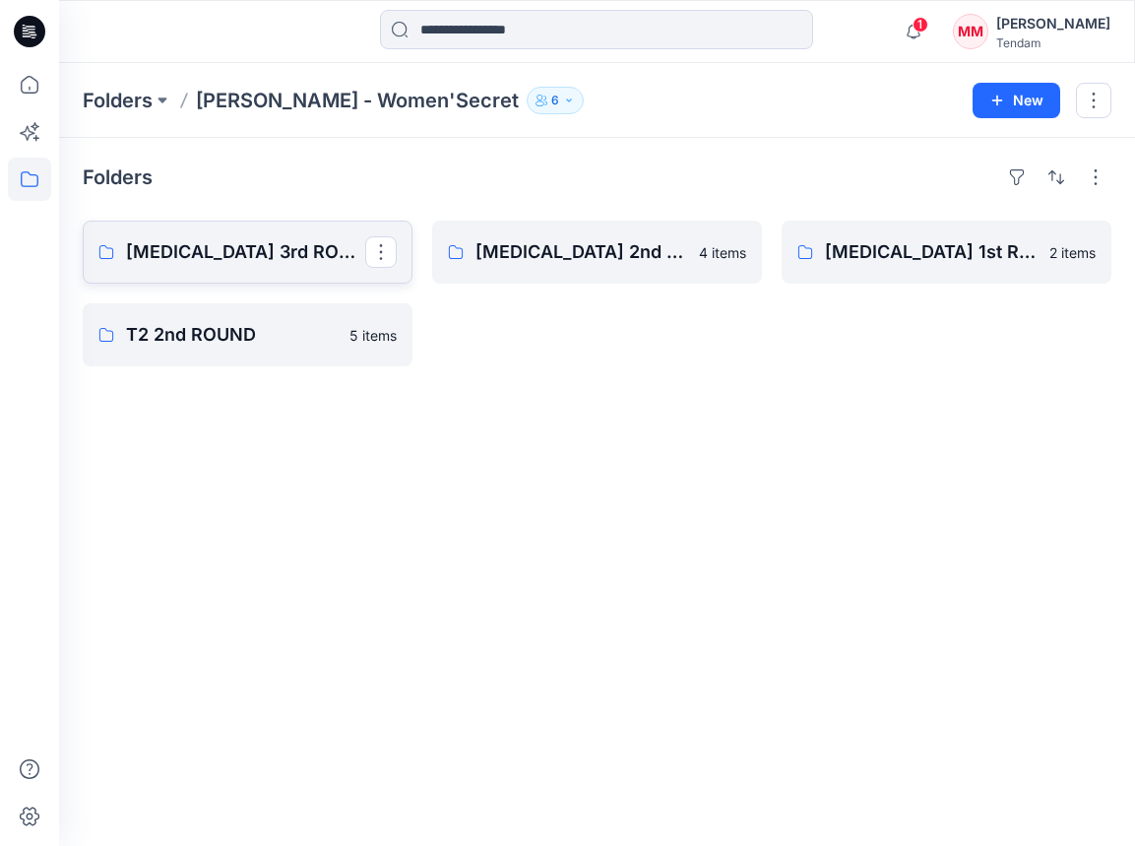
click at [255, 281] on link "[MEDICAL_DATA] 3rd ROUND" at bounding box center [248, 252] width 330 height 63
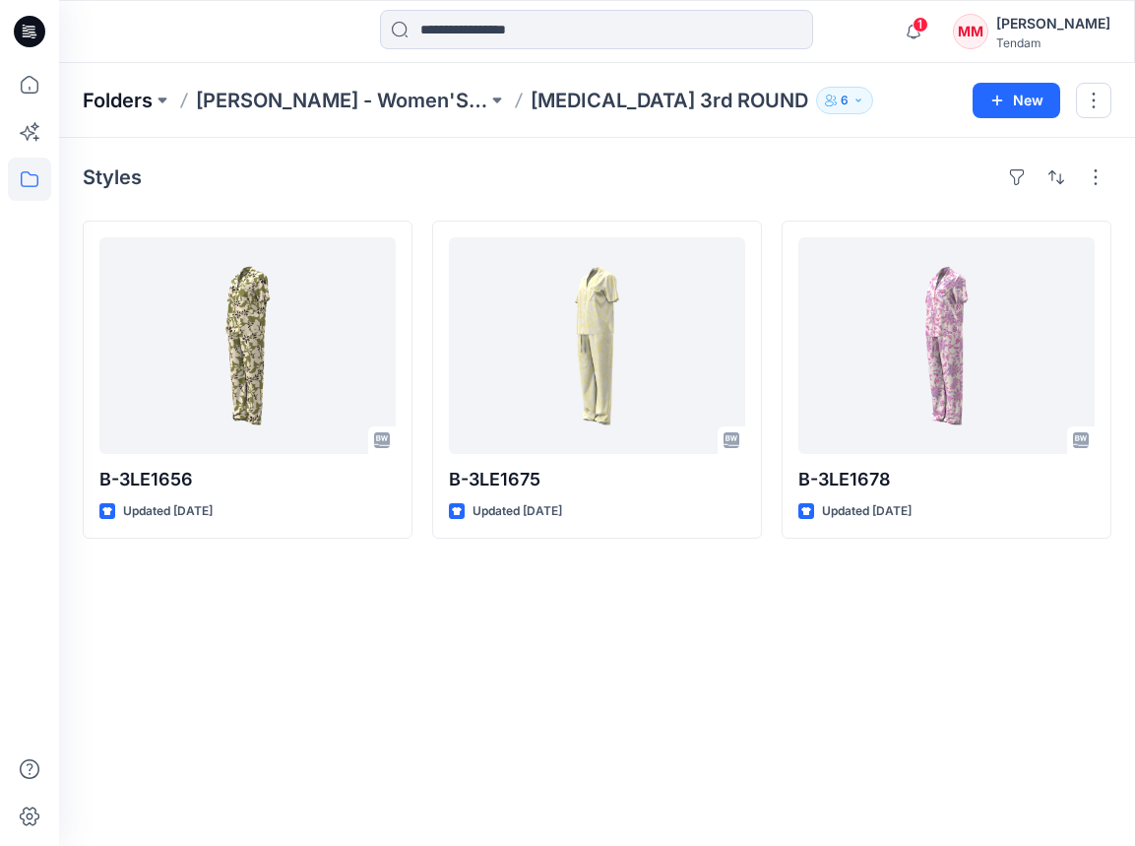
click at [83, 89] on p "Folders" at bounding box center [118, 101] width 70 height 28
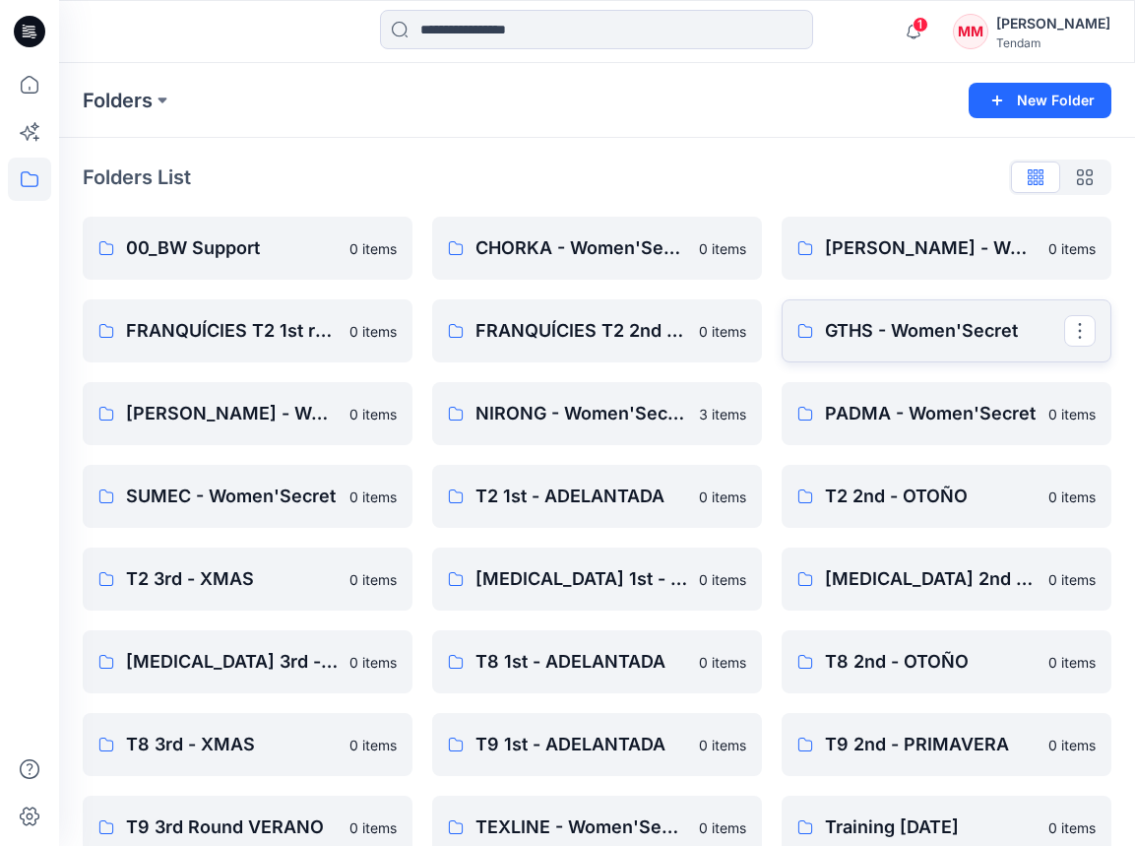
click at [865, 323] on p "GTHS - Women'Secret" at bounding box center [944, 331] width 239 height 28
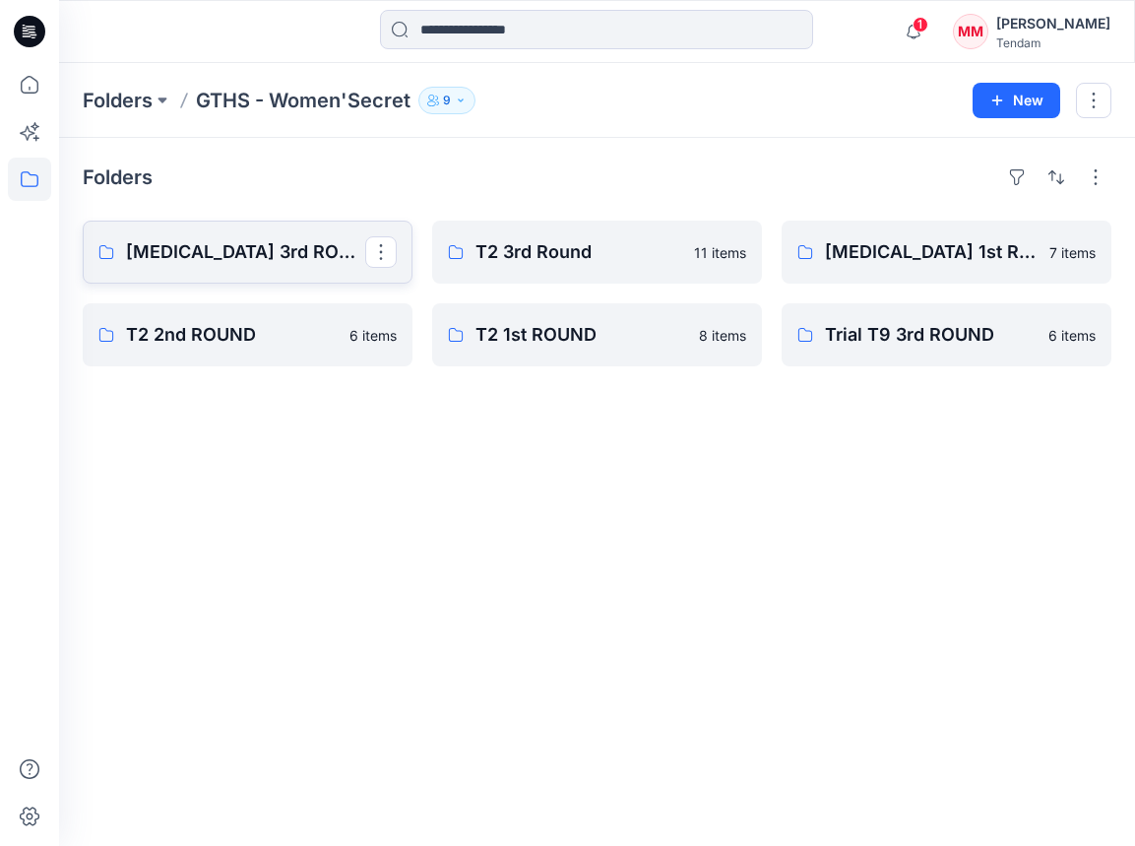
click at [144, 252] on p "[MEDICAL_DATA] 3rd ROUND" at bounding box center [245, 252] width 239 height 28
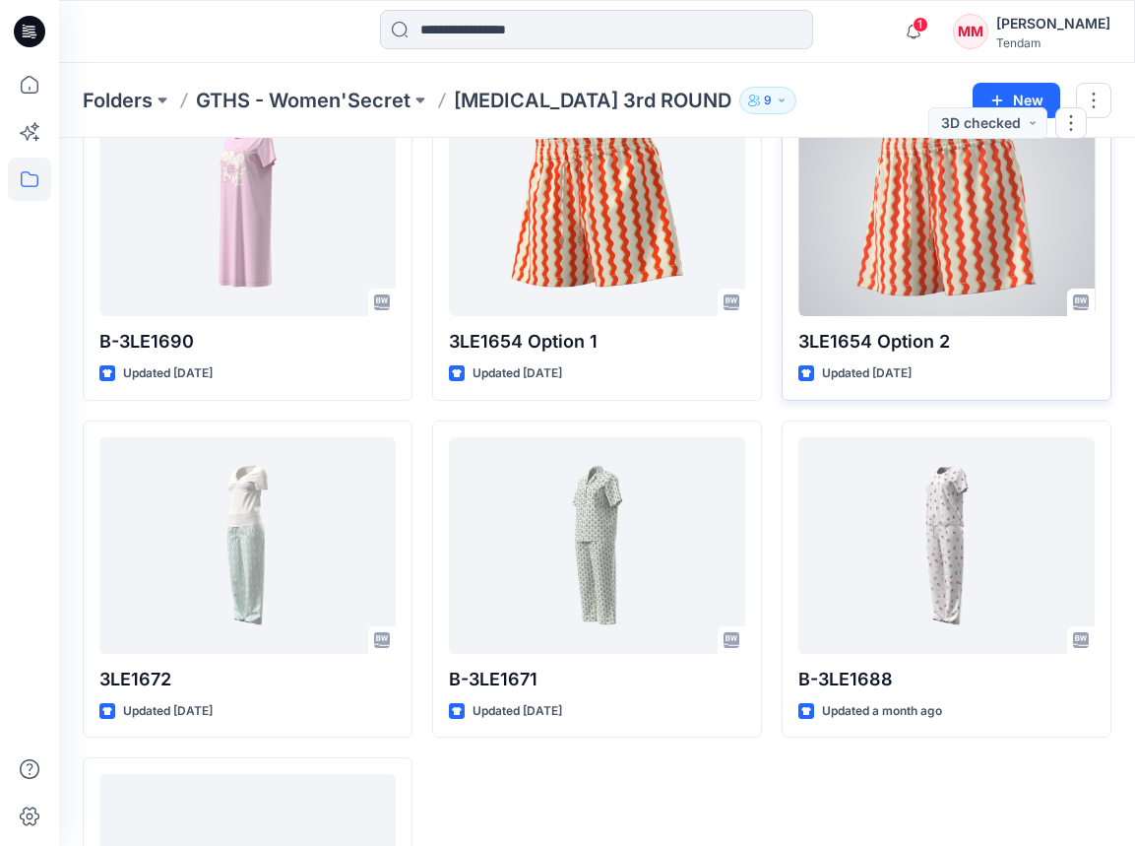
scroll to position [148, 0]
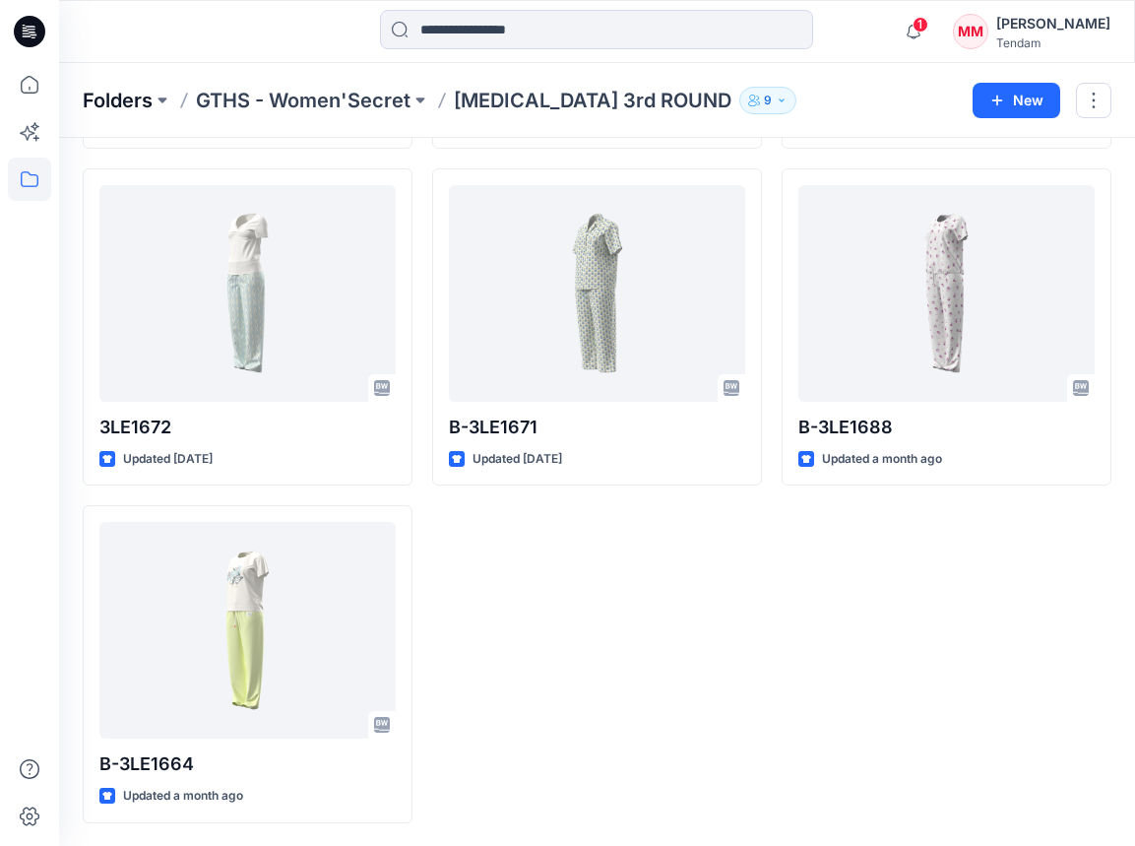
click at [141, 100] on p "Folders" at bounding box center [118, 101] width 70 height 28
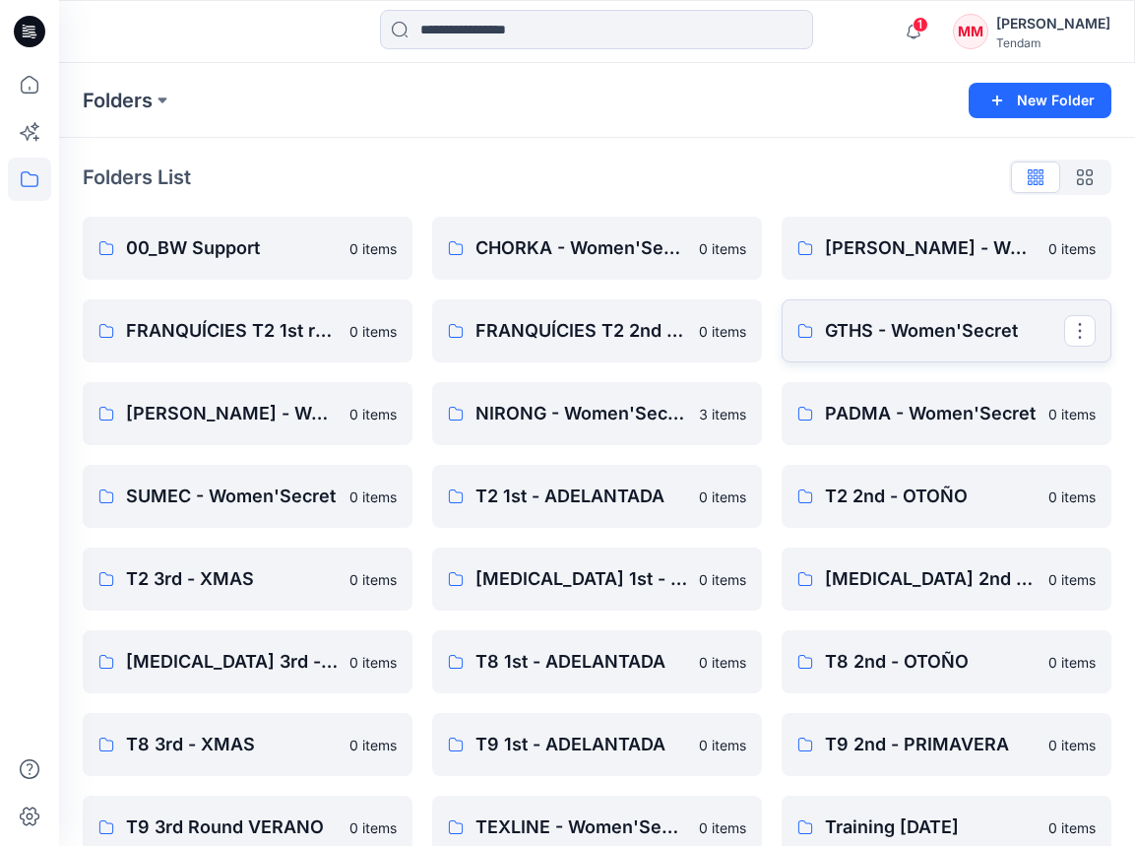
click at [870, 332] on p "GTHS - Women'Secret" at bounding box center [944, 331] width 239 height 28
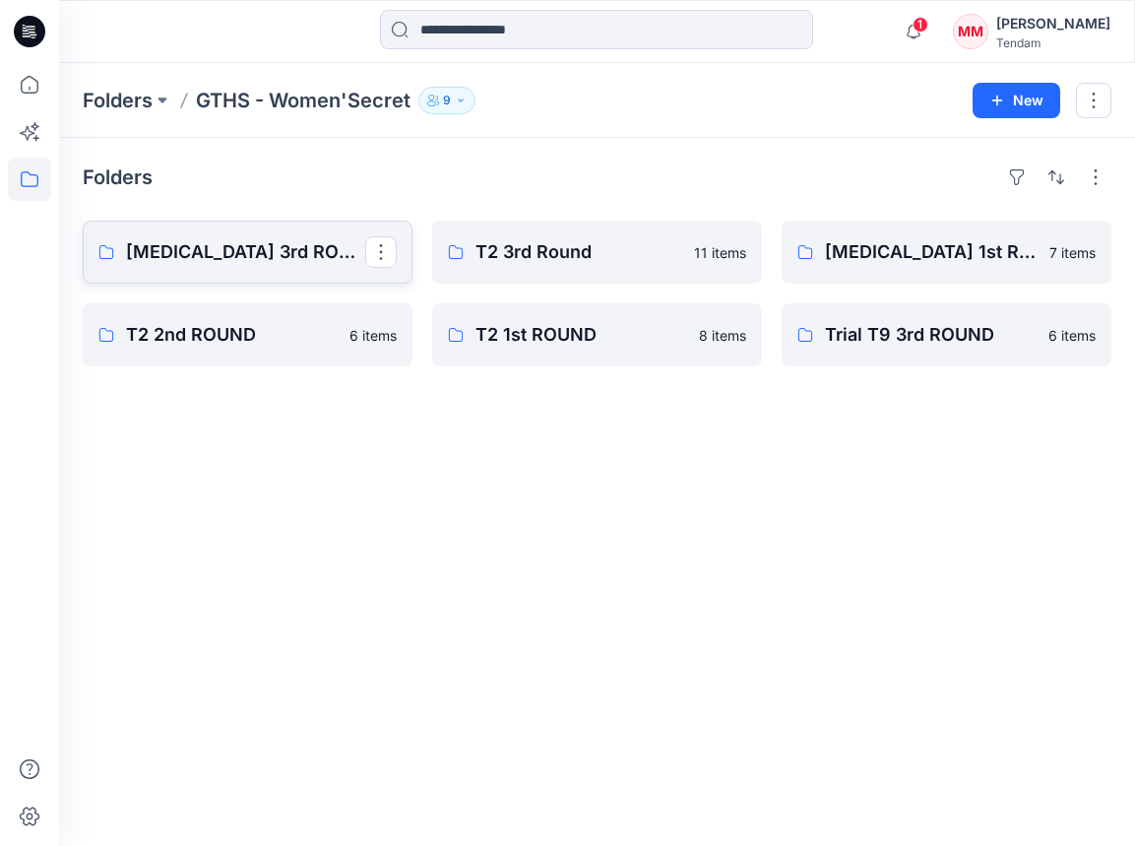
click at [204, 235] on link "[MEDICAL_DATA] 3rd ROUND" at bounding box center [248, 252] width 330 height 63
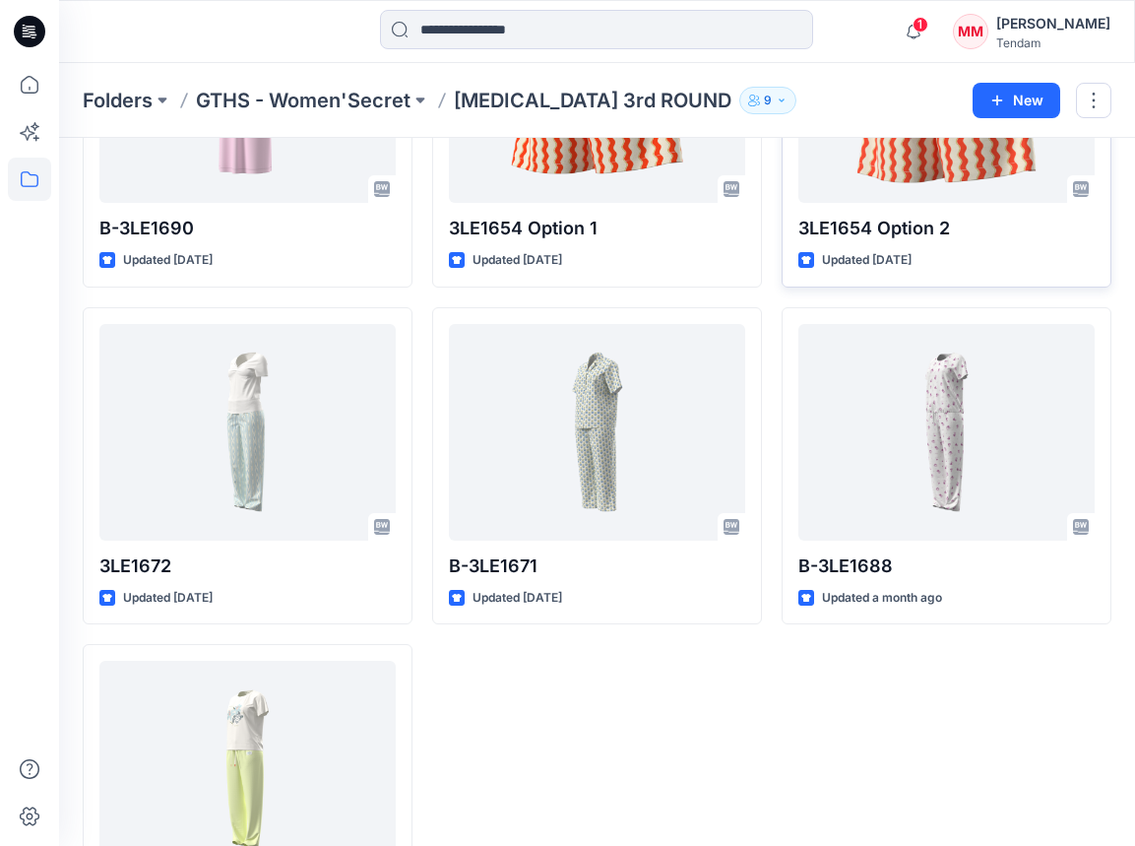
scroll to position [268, 0]
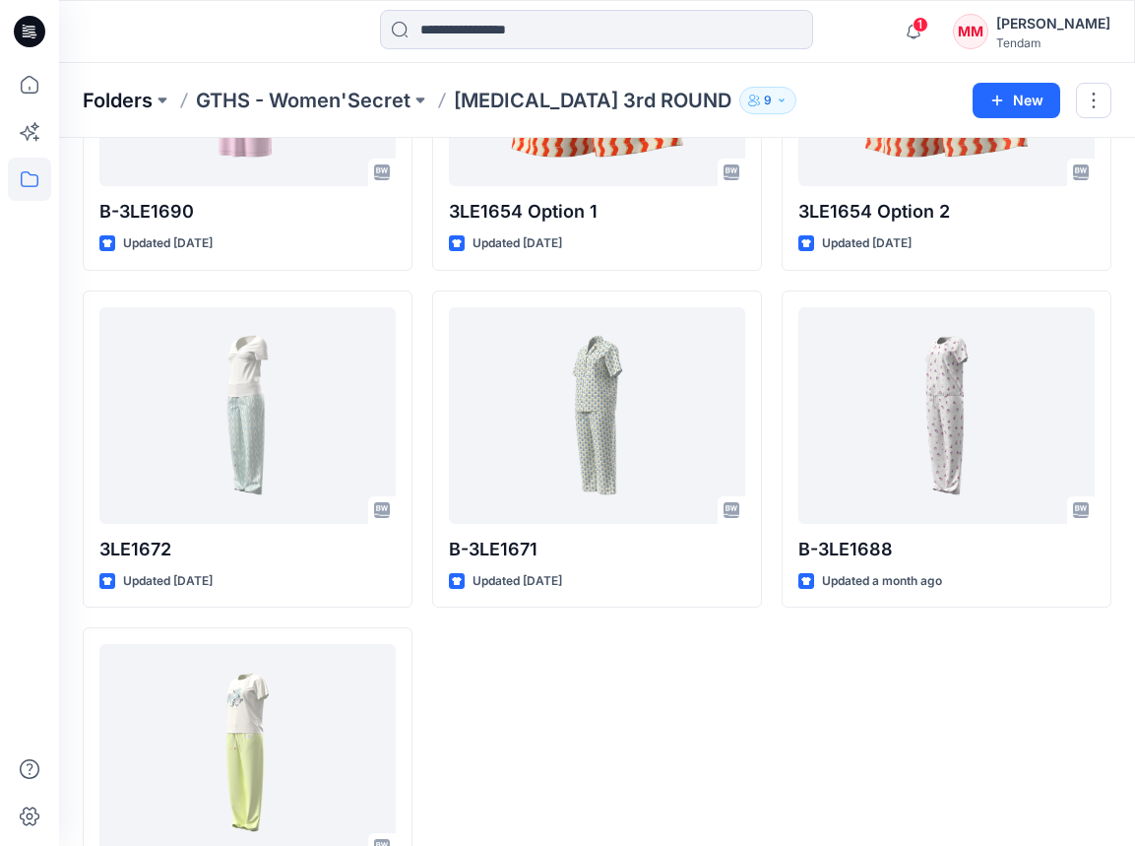
click at [104, 97] on p "Folders" at bounding box center [118, 101] width 70 height 28
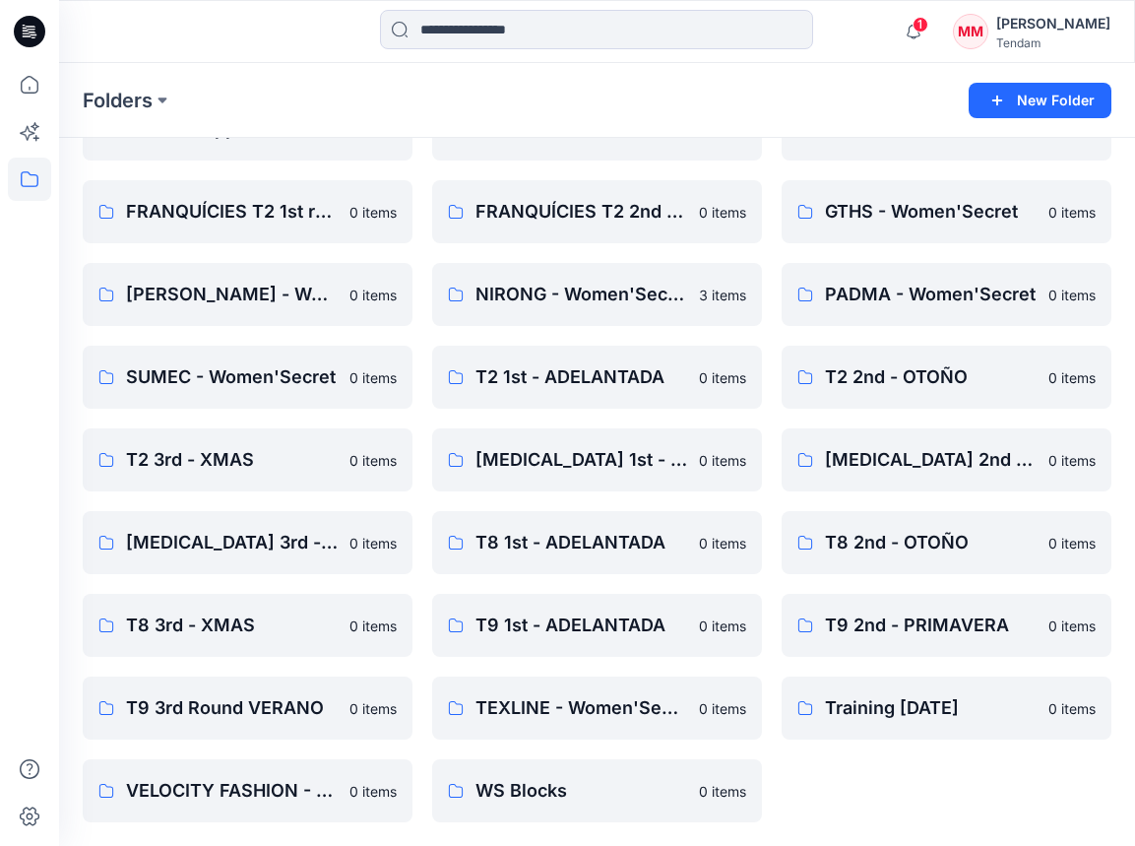
scroll to position [119, 0]
click at [260, 301] on p "[PERSON_NAME] - Women'Secret" at bounding box center [245, 295] width 239 height 28
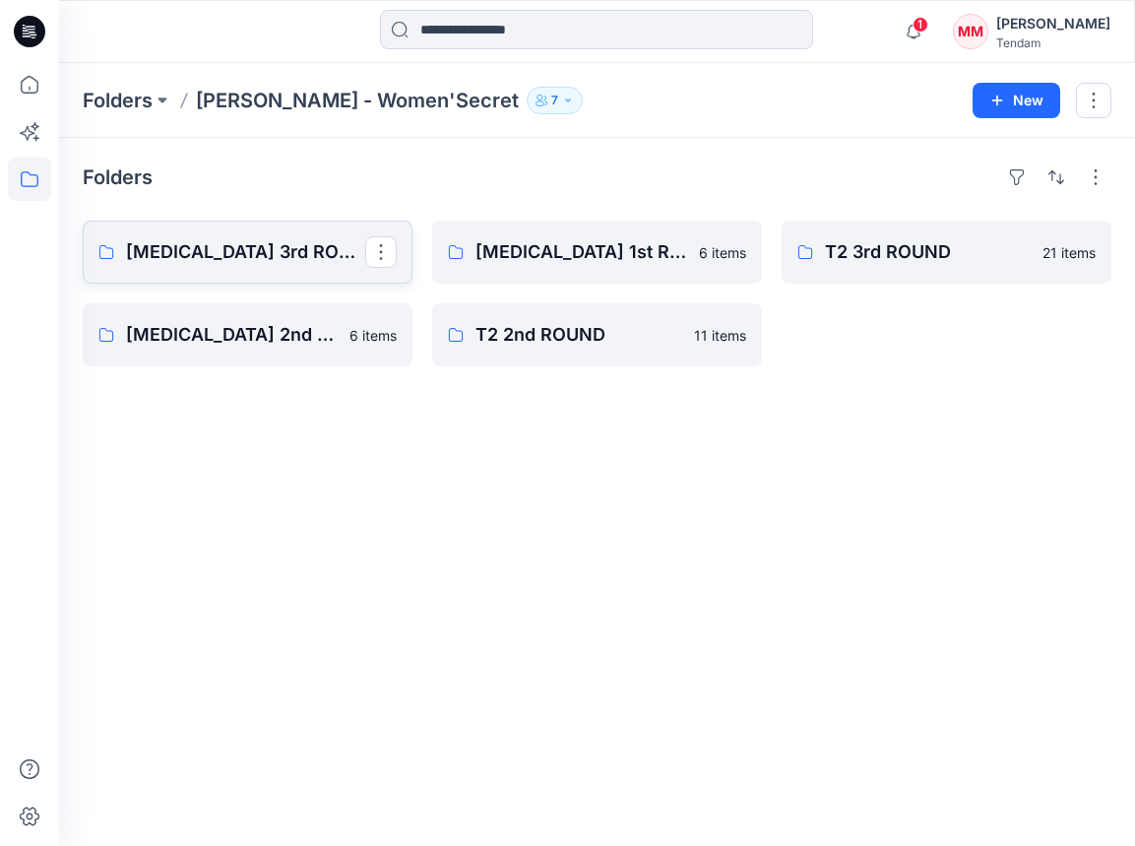
click at [239, 259] on p "[MEDICAL_DATA] 3rd ROUND" at bounding box center [245, 252] width 239 height 28
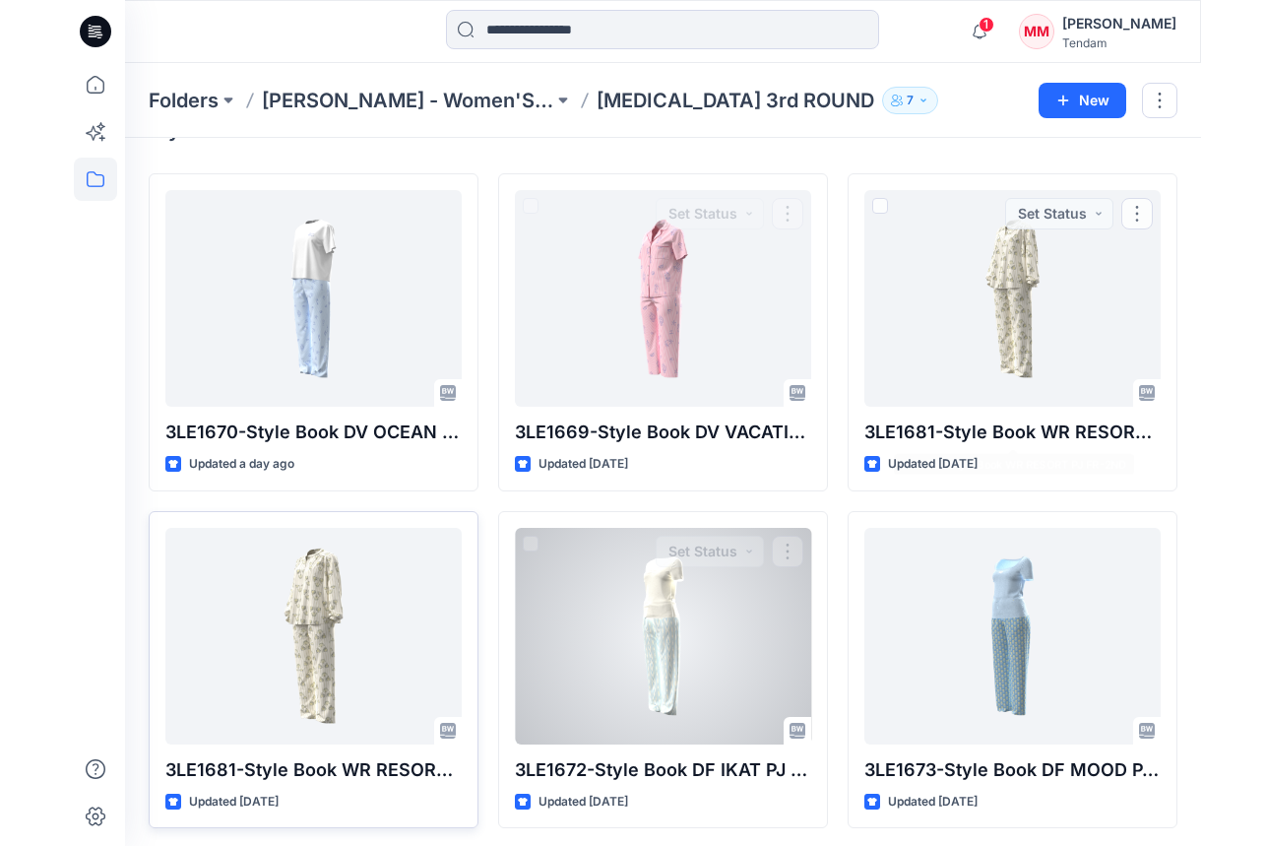
scroll to position [41, 0]
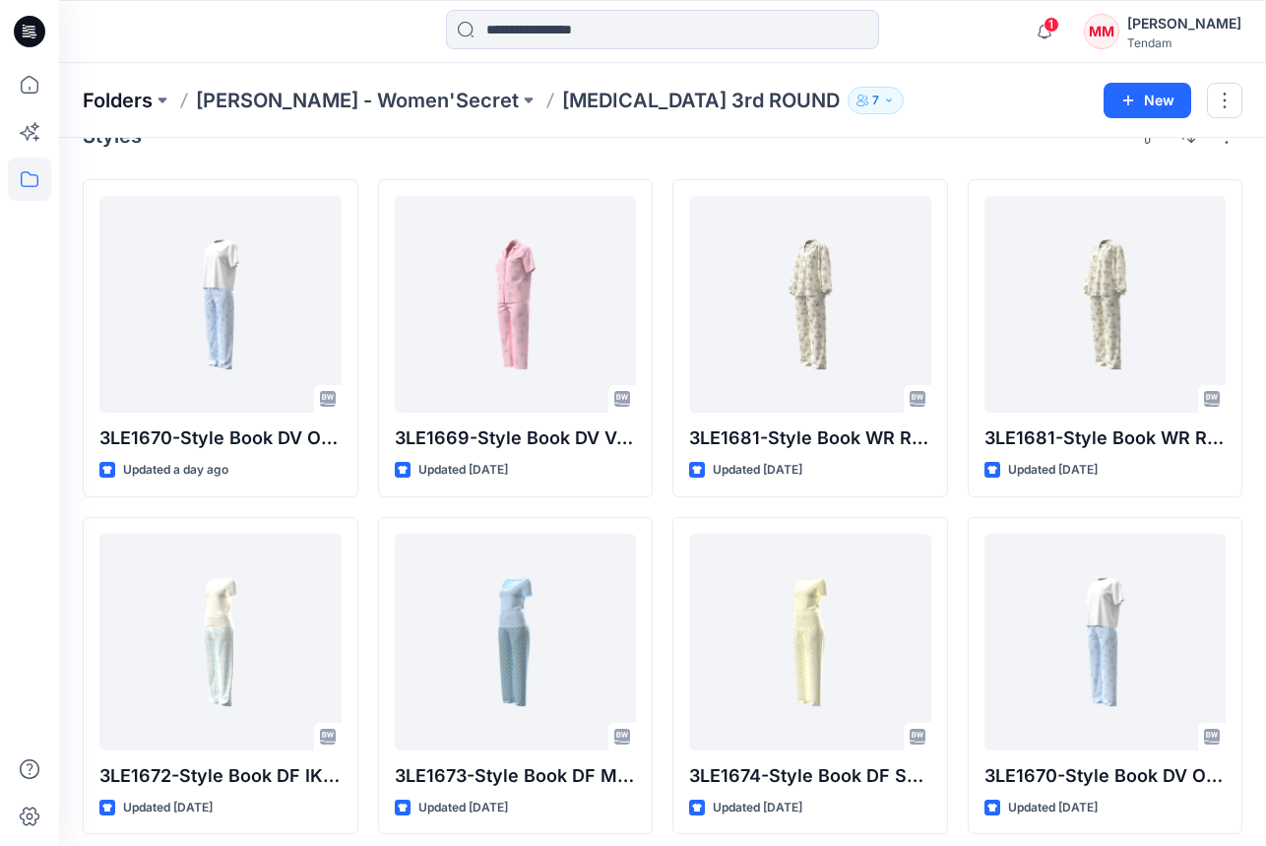
click at [131, 100] on p "Folders" at bounding box center [118, 101] width 70 height 28
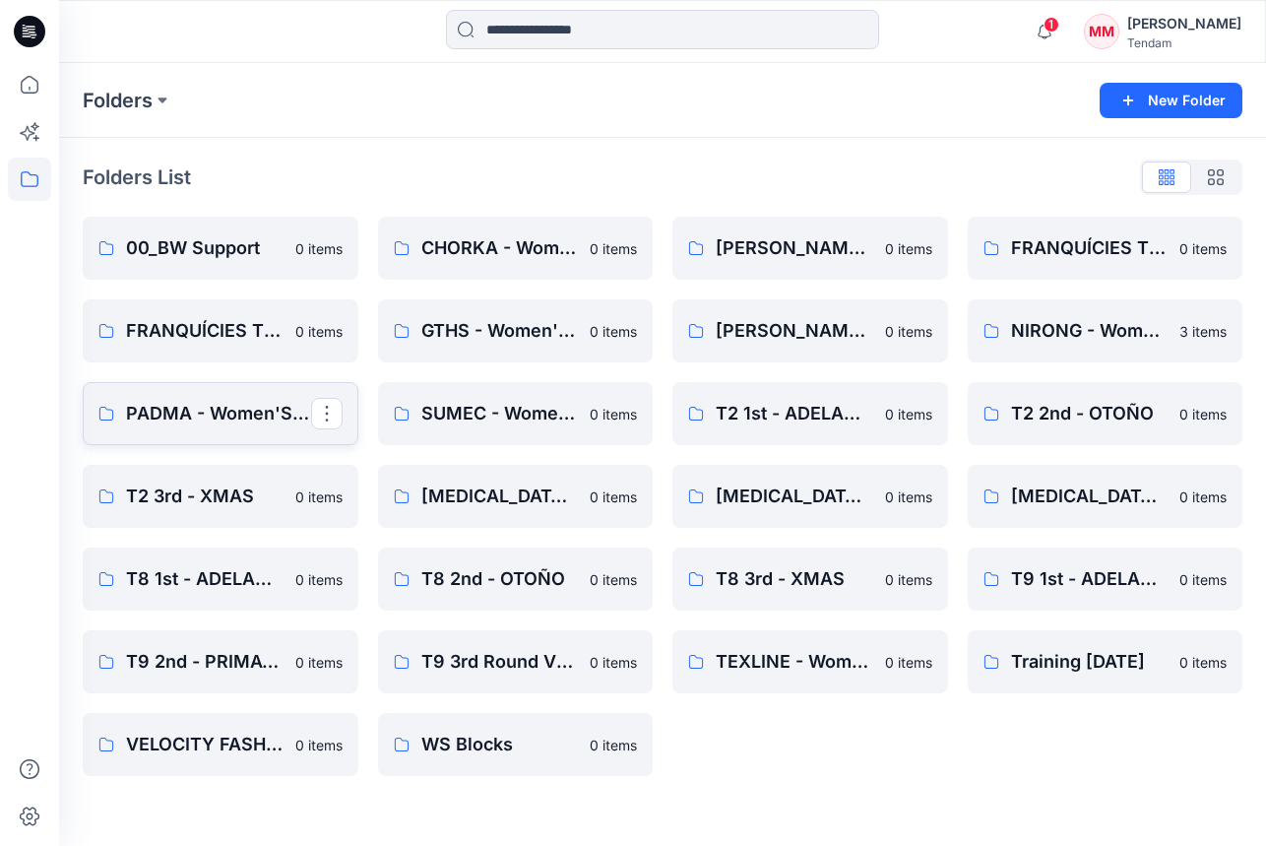
click at [262, 425] on p "PADMA - Women'Secret" at bounding box center [218, 414] width 185 height 28
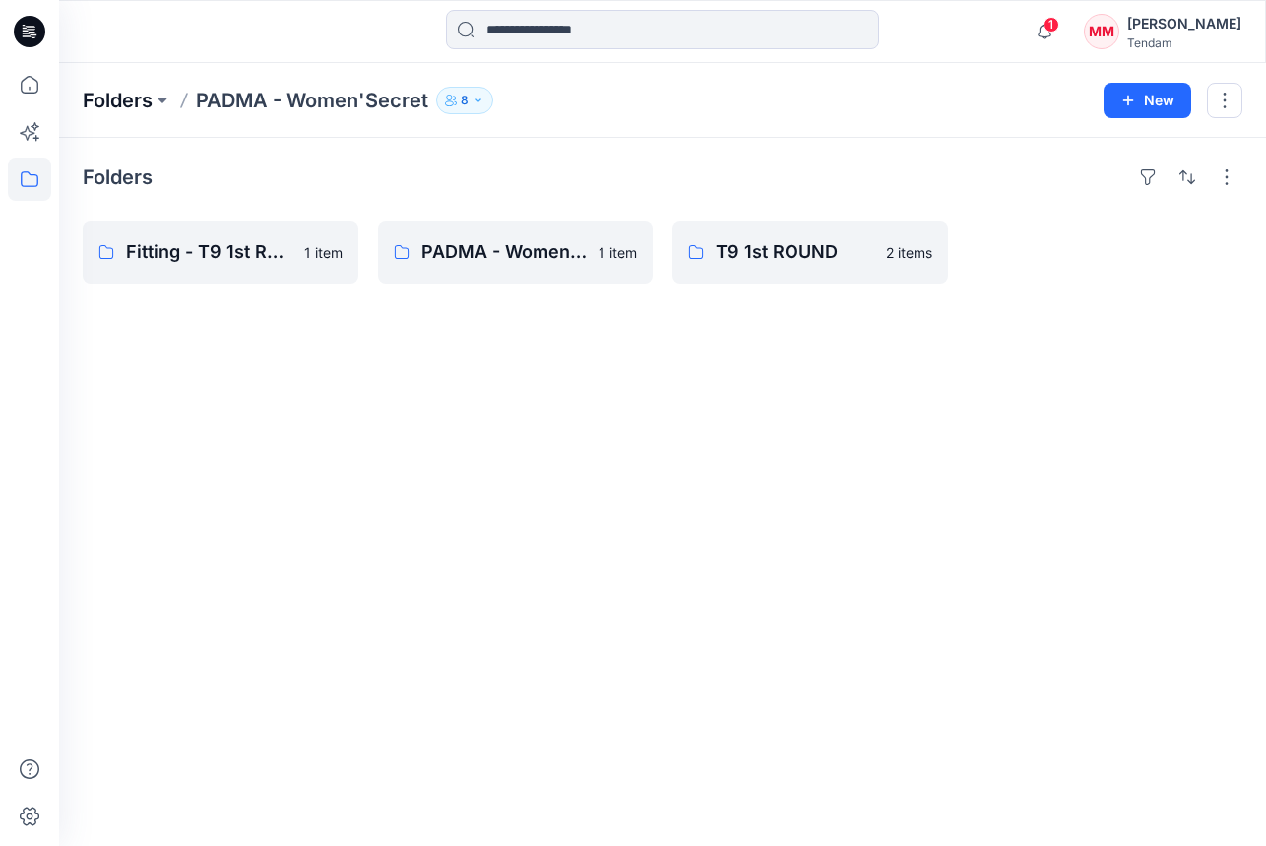
click at [92, 90] on p "Folders" at bounding box center [118, 101] width 70 height 28
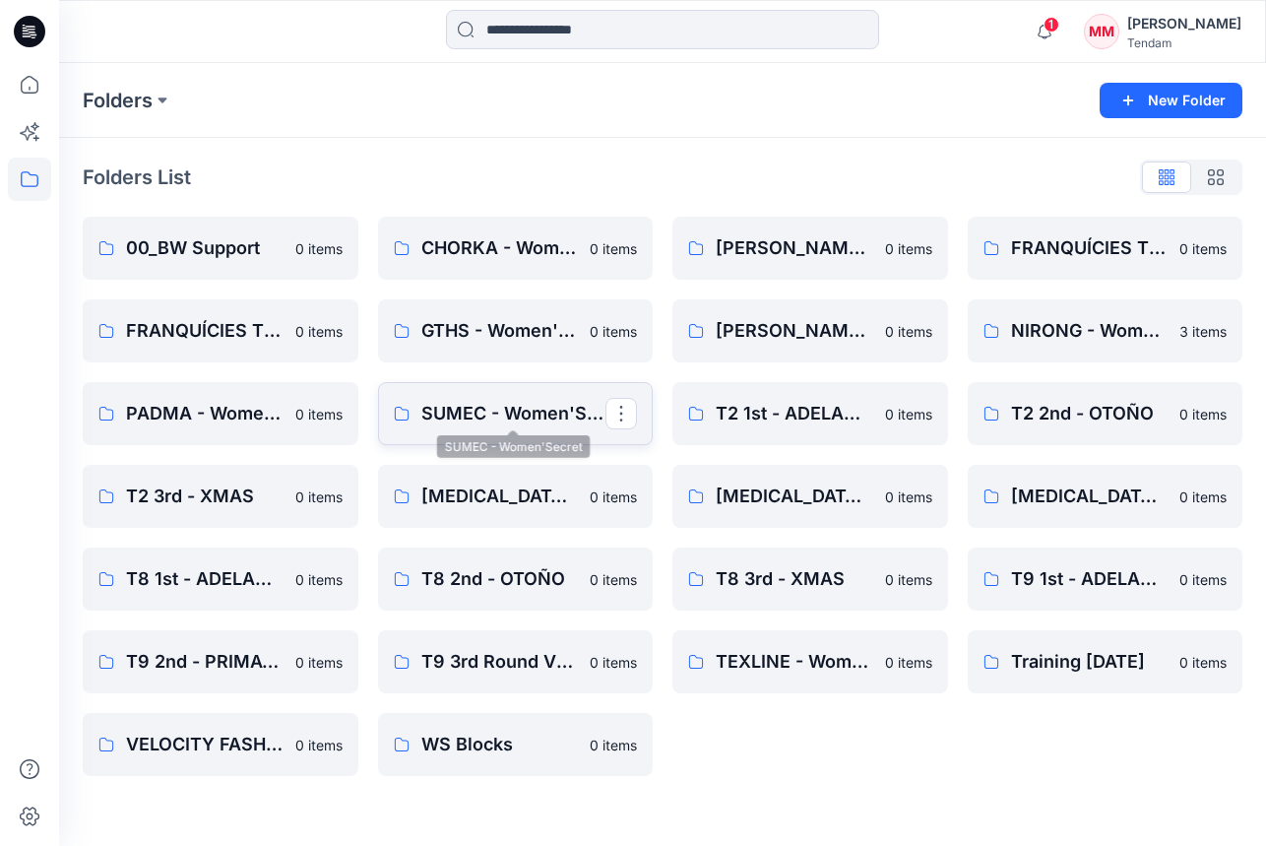
click at [430, 418] on p "SUMEC - Women'Secret" at bounding box center [513, 414] width 185 height 28
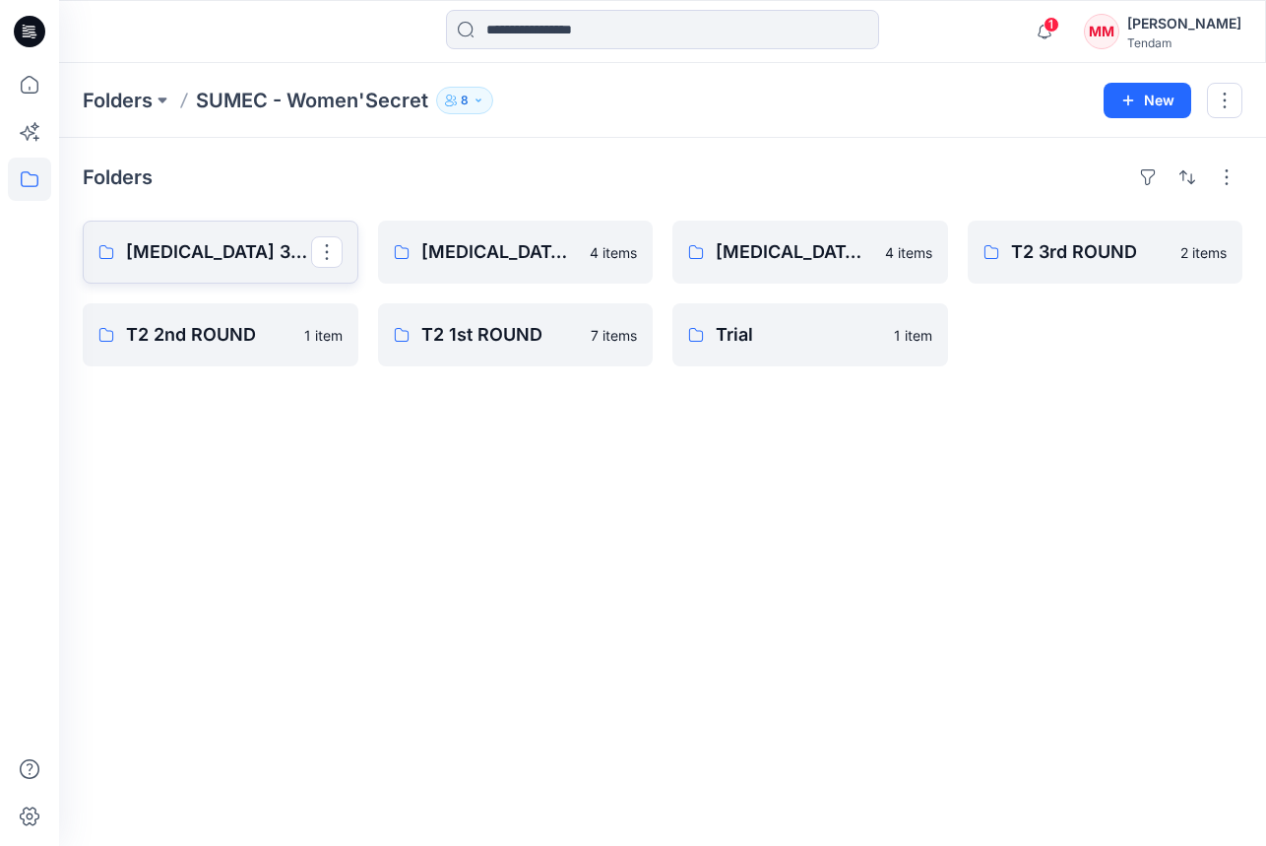
click at [180, 240] on p "[MEDICAL_DATA] 3rd ROUND" at bounding box center [218, 252] width 185 height 28
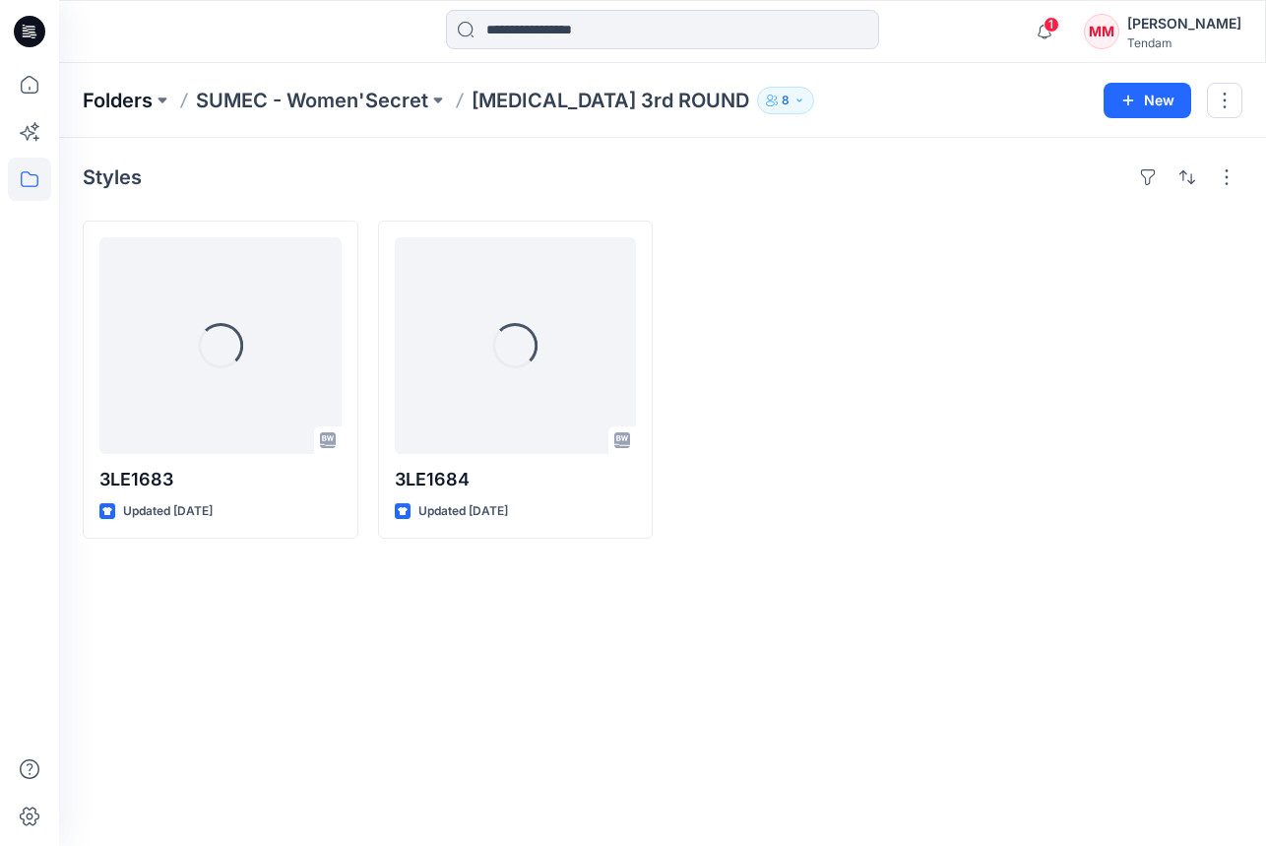
click at [132, 90] on p "Folders" at bounding box center [118, 101] width 70 height 28
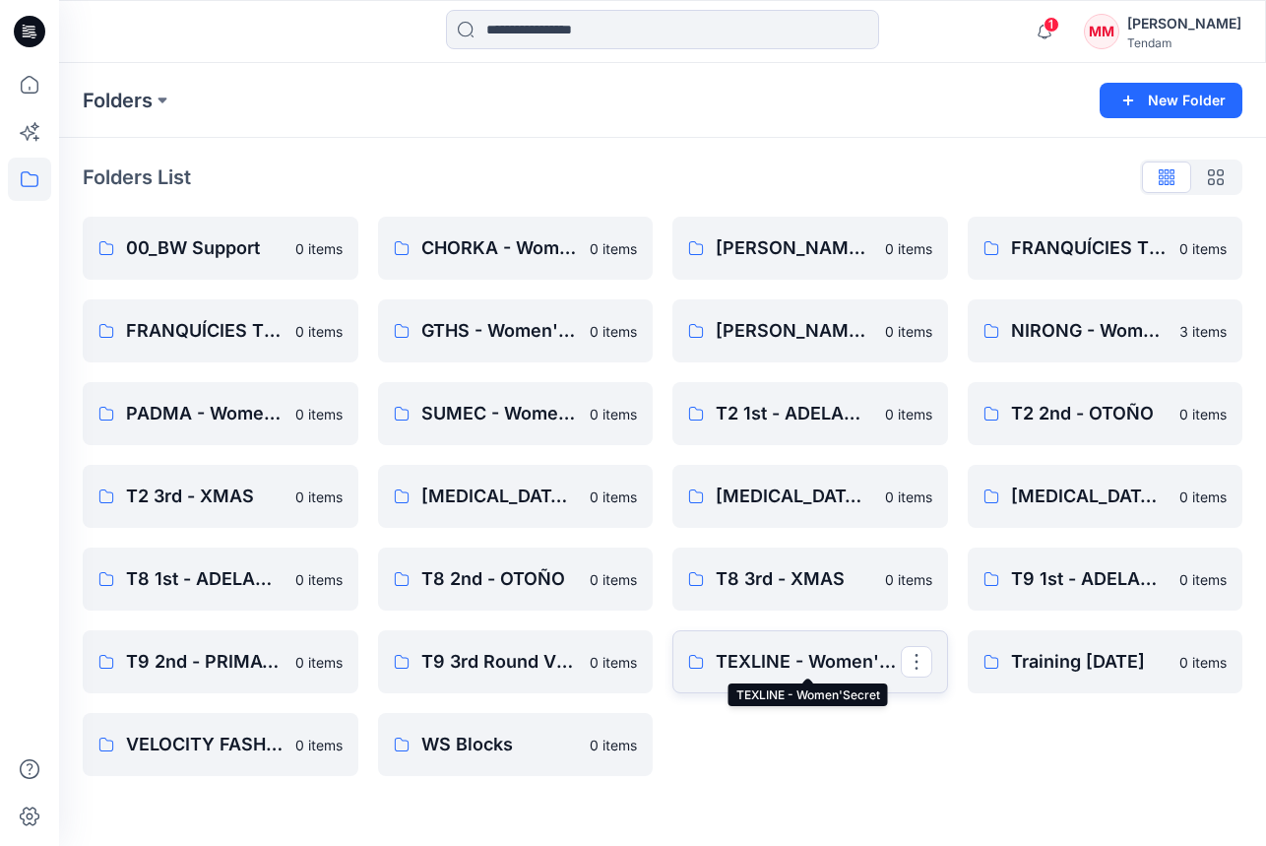
click at [761, 666] on p "TEXLINE - Women'Secret" at bounding box center [808, 662] width 185 height 28
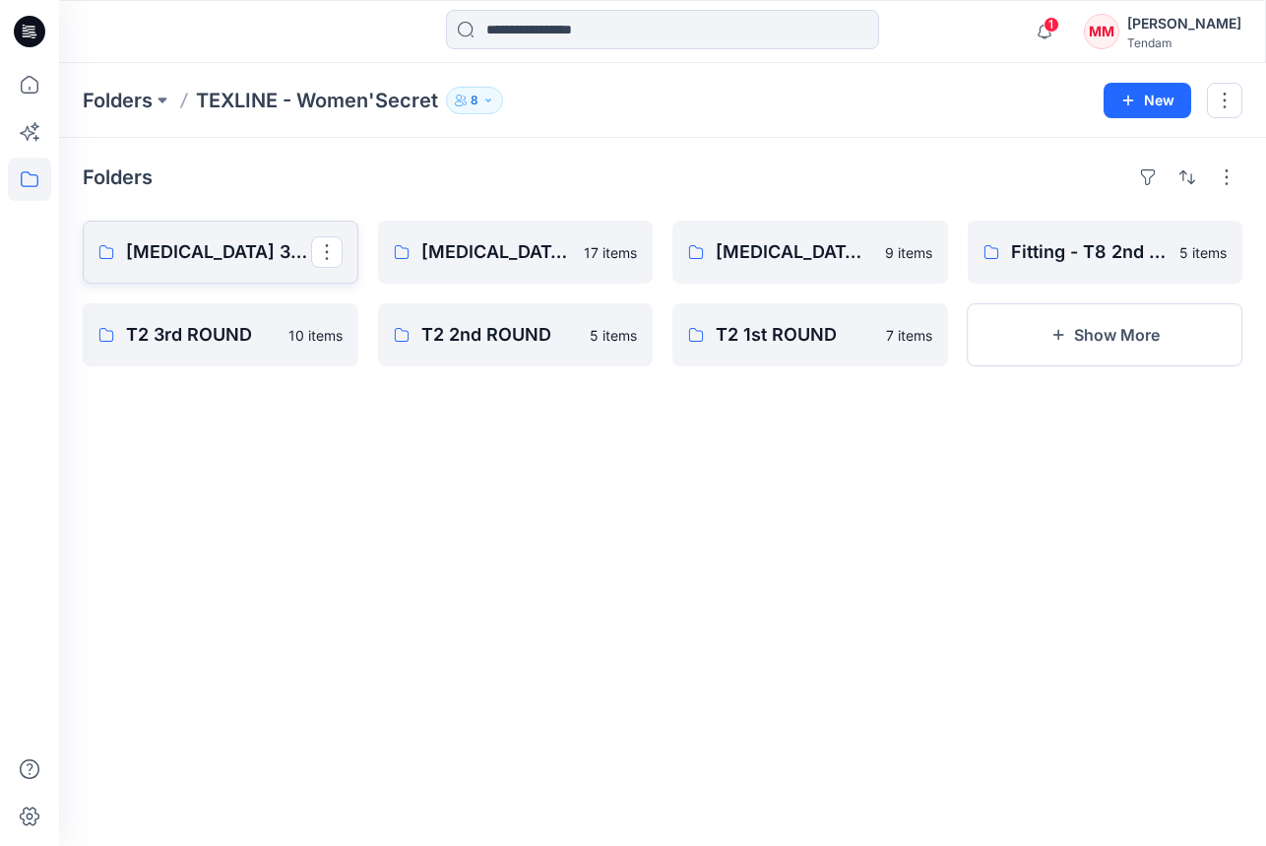
click at [207, 243] on p "[MEDICAL_DATA] 3rd ROUND" at bounding box center [218, 252] width 185 height 28
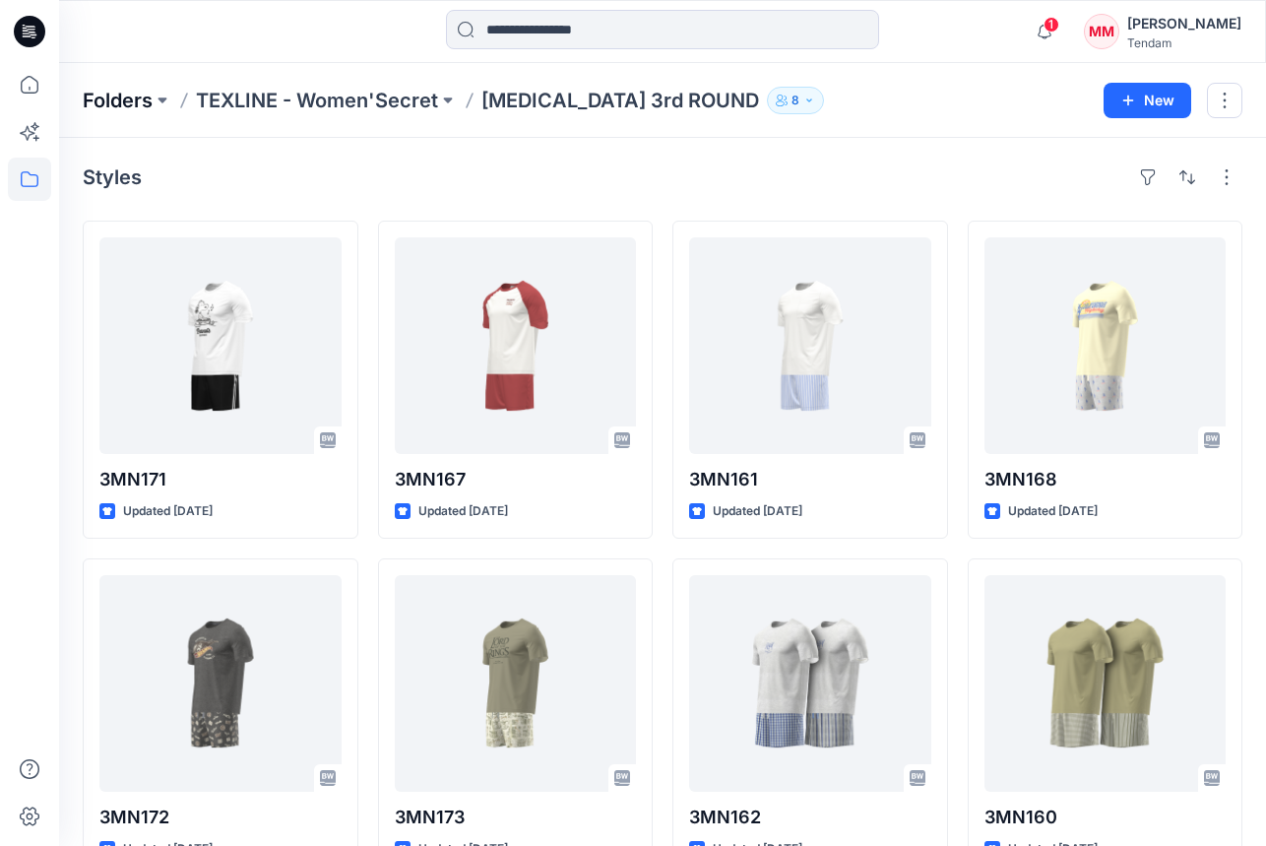
click at [114, 103] on p "Folders" at bounding box center [118, 101] width 70 height 28
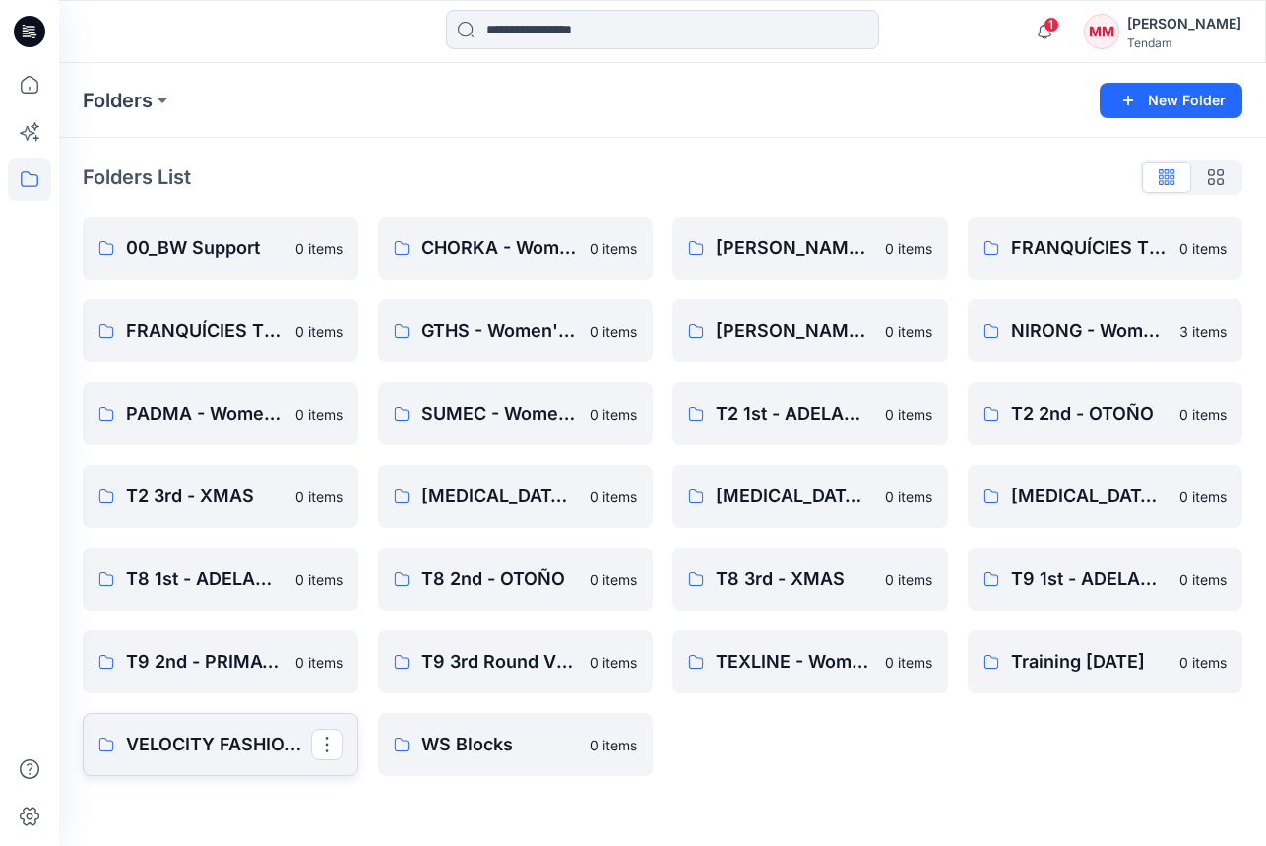
click at [194, 747] on p "VELOCITY FASHION - Women'Secret" at bounding box center [218, 745] width 185 height 28
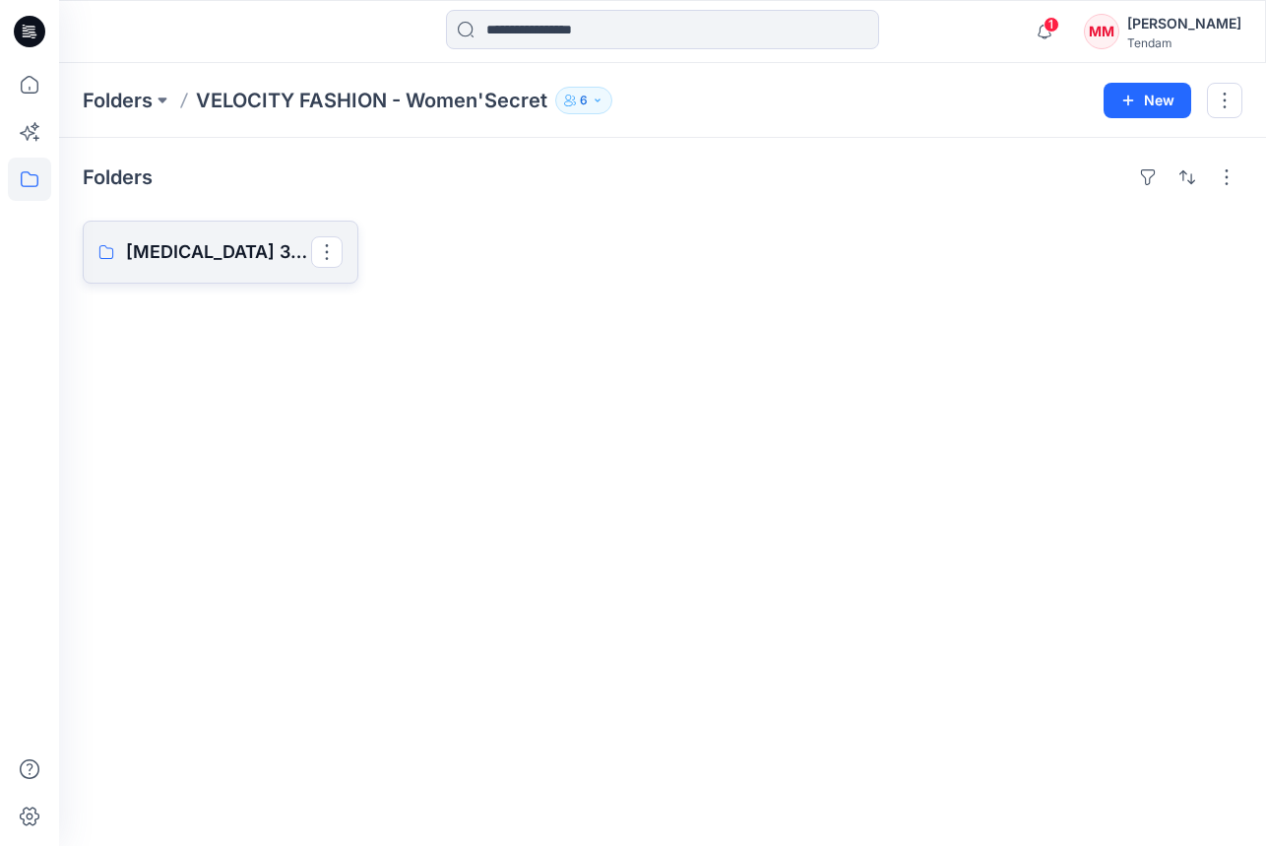
click at [180, 256] on p "[MEDICAL_DATA] 3rd ROUND" at bounding box center [218, 252] width 185 height 28
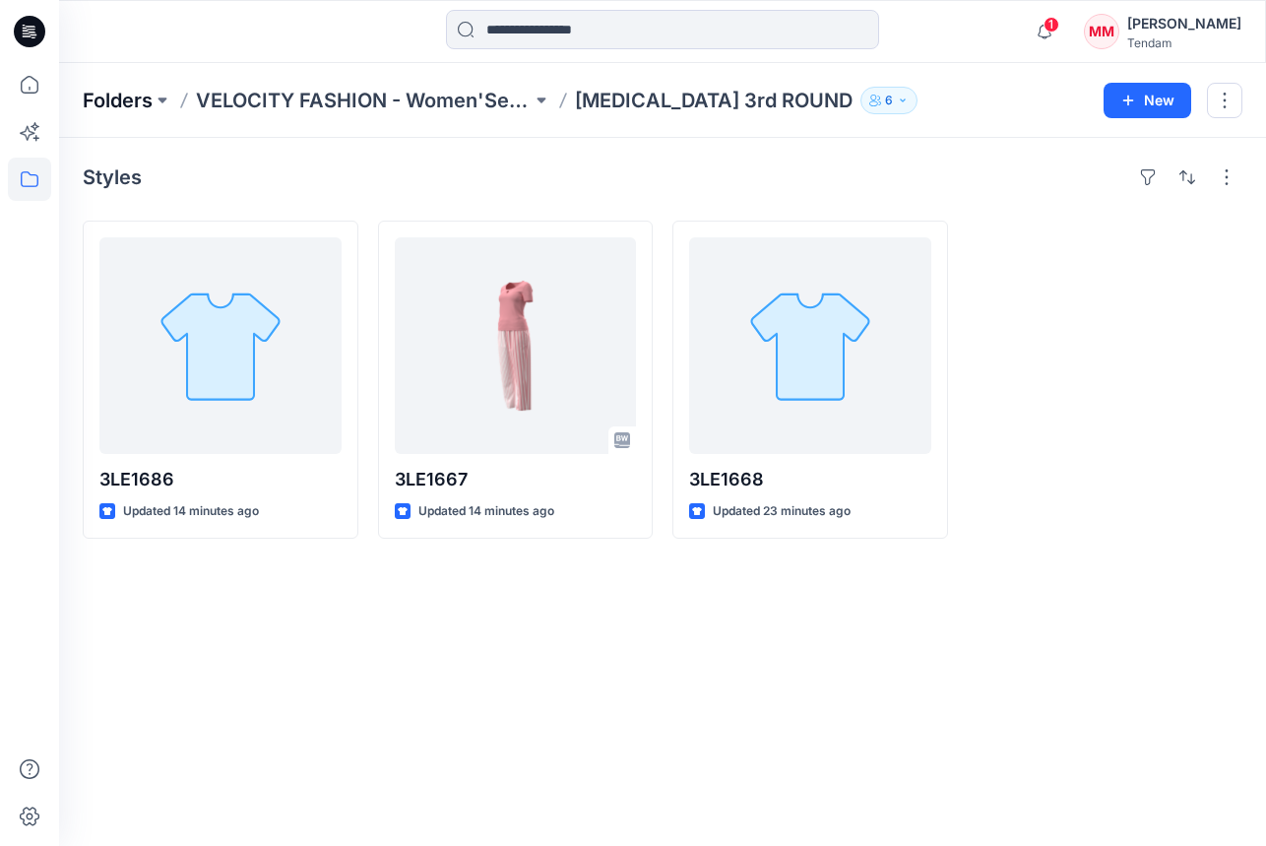
click at [113, 97] on p "Folders" at bounding box center [118, 101] width 70 height 28
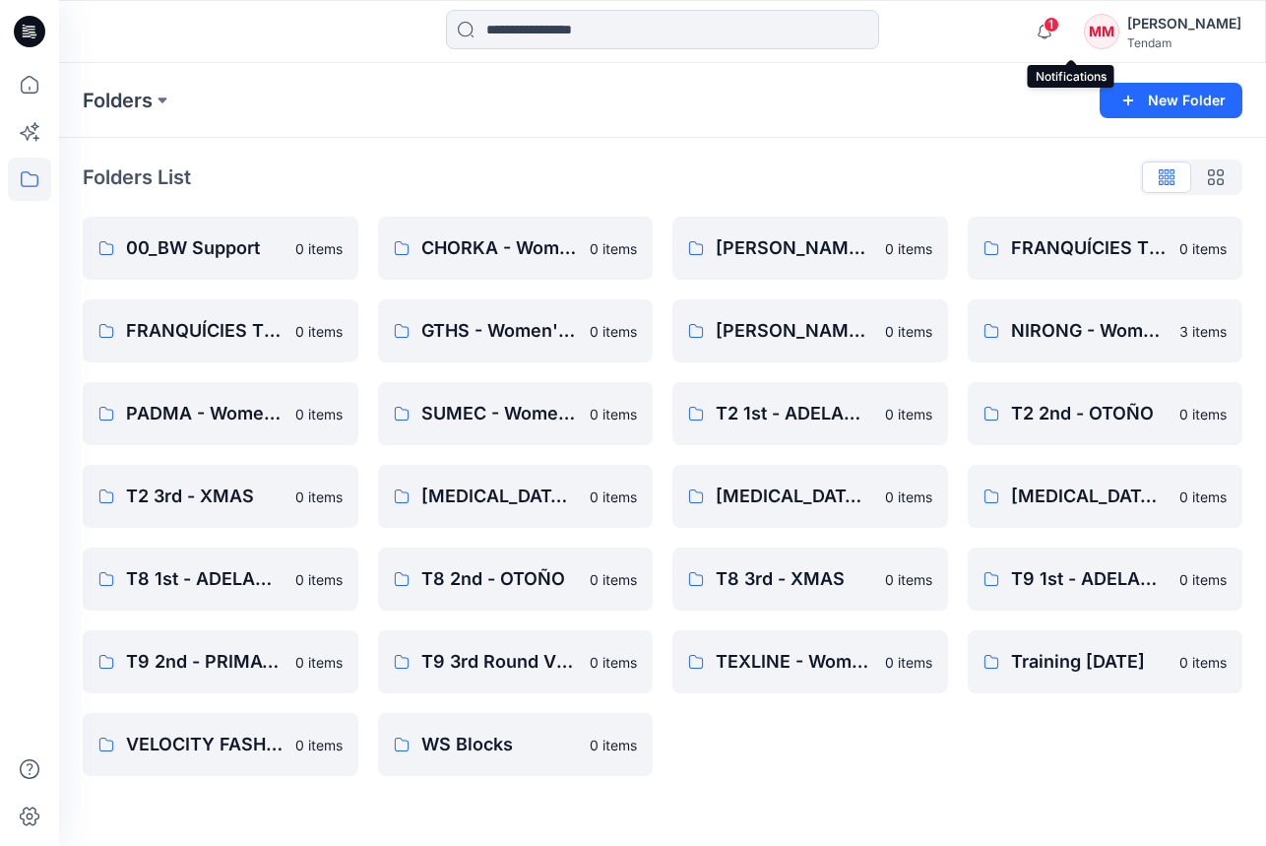
click at [1059, 26] on span "1" at bounding box center [1052, 25] width 16 height 16
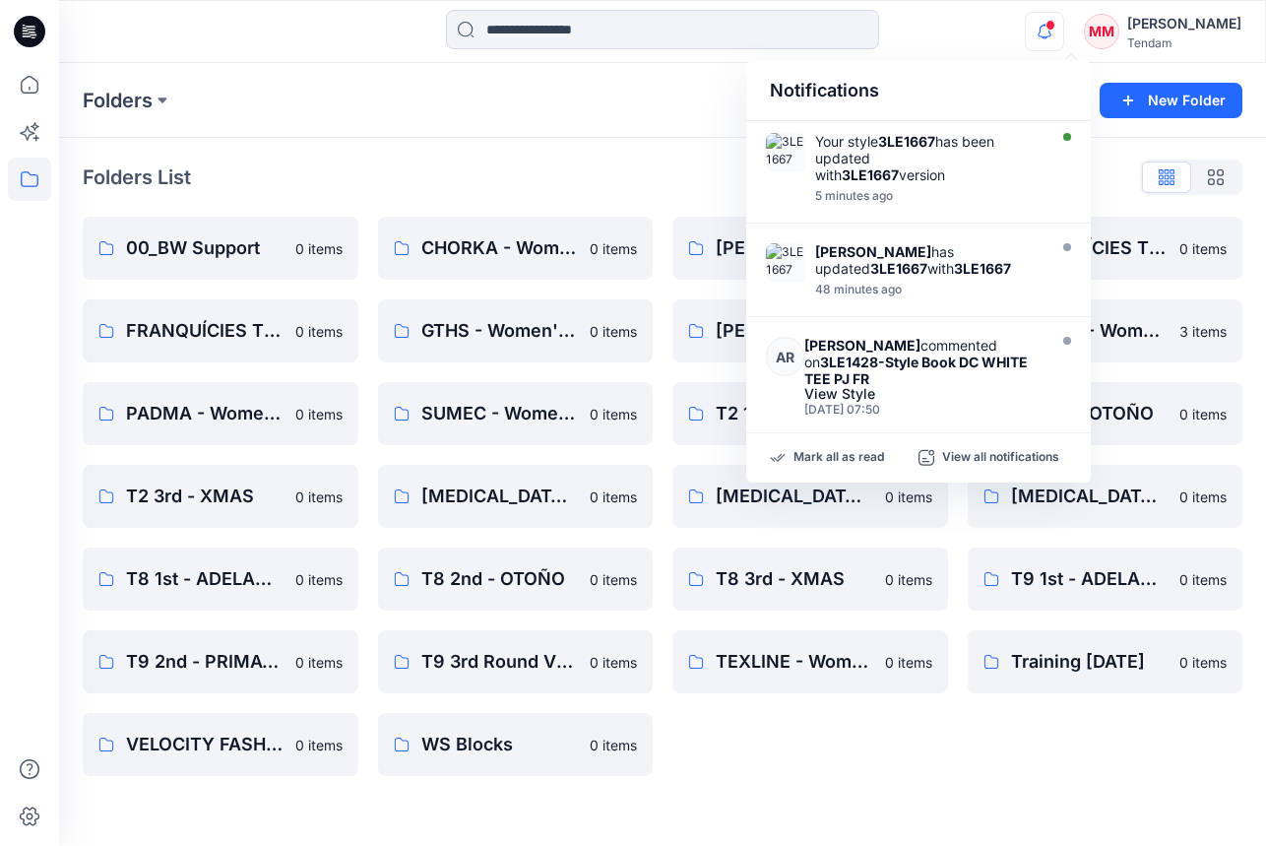
click at [653, 124] on div "Folders New Folder" at bounding box center [662, 100] width 1207 height 75
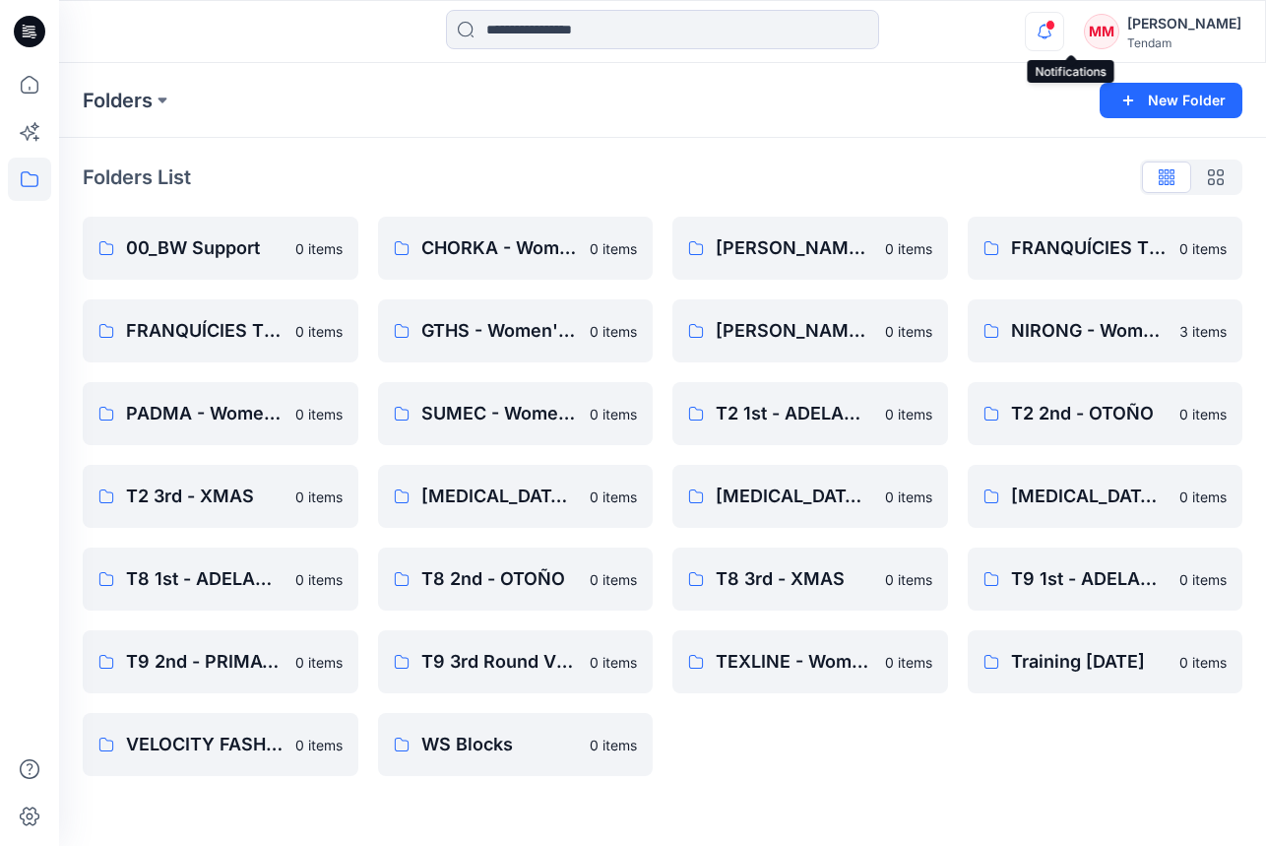
click at [1063, 35] on icon "button" at bounding box center [1044, 31] width 37 height 39
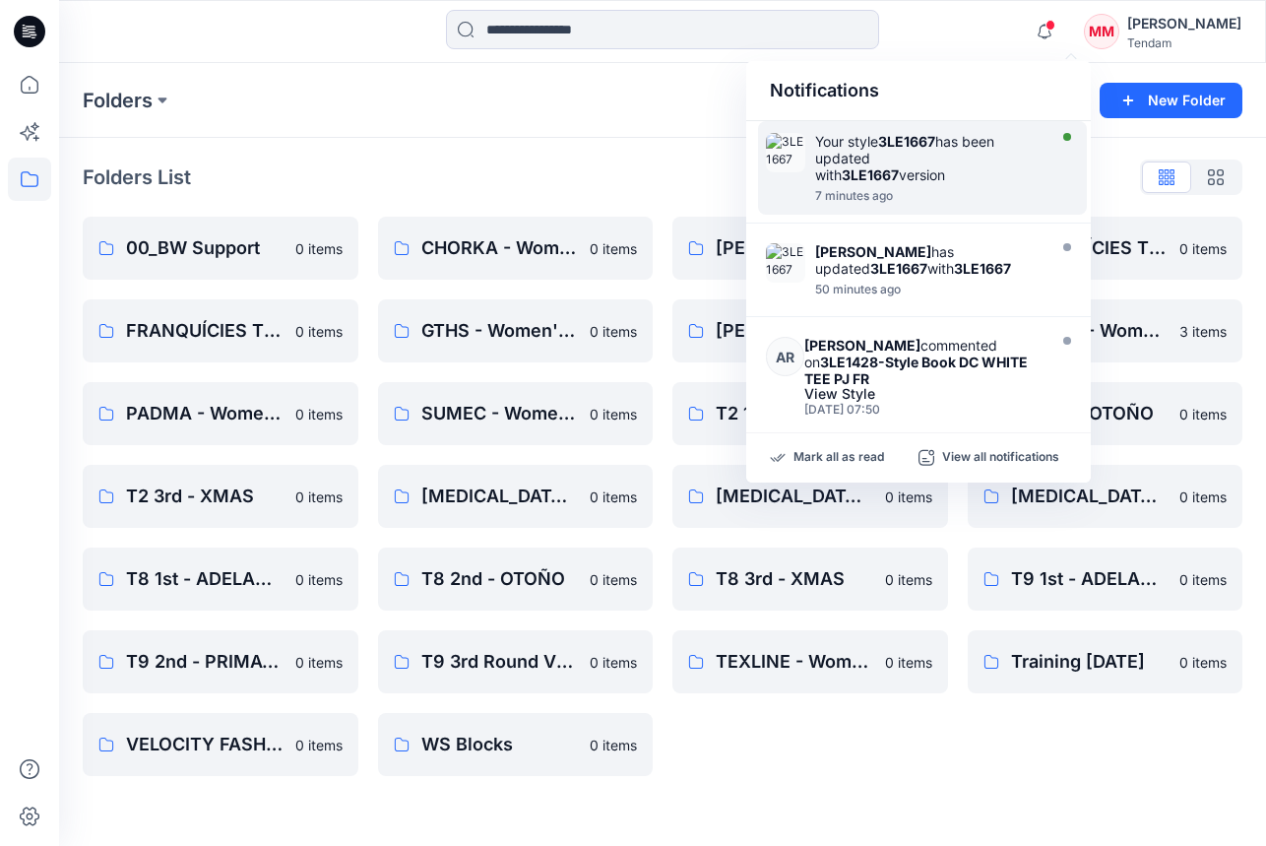
click at [1002, 137] on div "Your style 3LE1667 has been updated with 3LE1667 version" at bounding box center [928, 158] width 226 height 50
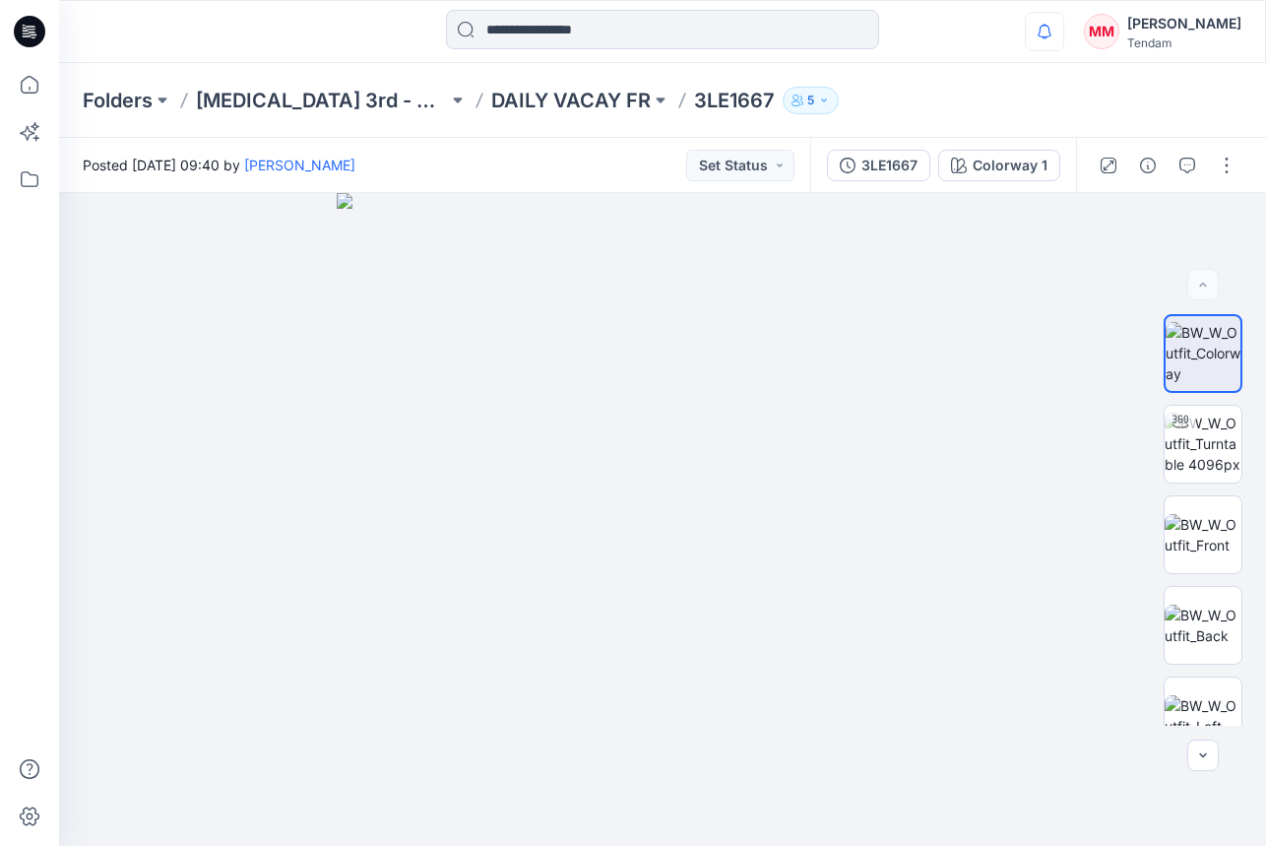
click at [1063, 34] on icon "button" at bounding box center [1044, 31] width 37 height 39
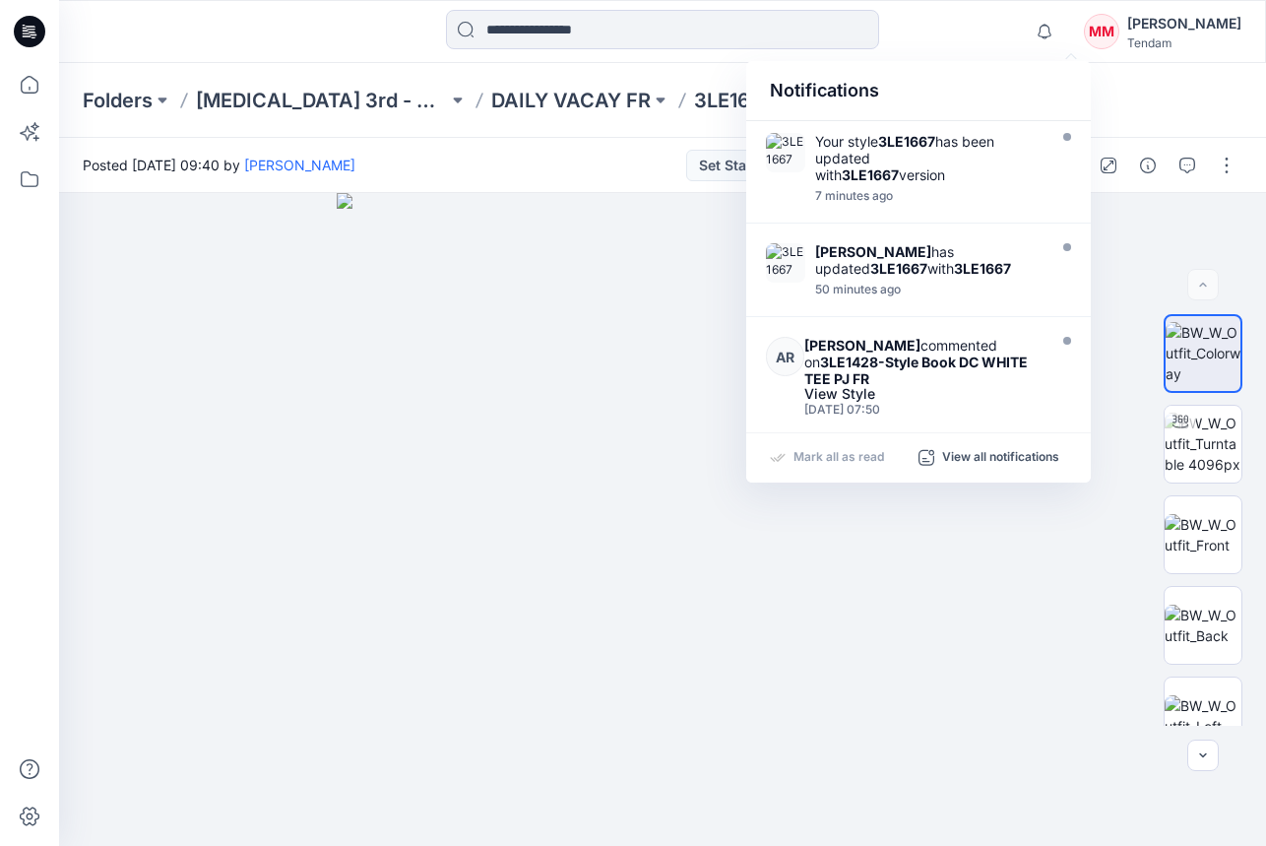
click at [981, 38] on div "Notifications Your style 3LE1667 has been updated with 3LE1667 version 7 minute…" at bounding box center [662, 31] width 1206 height 43
